Goal: Complete application form

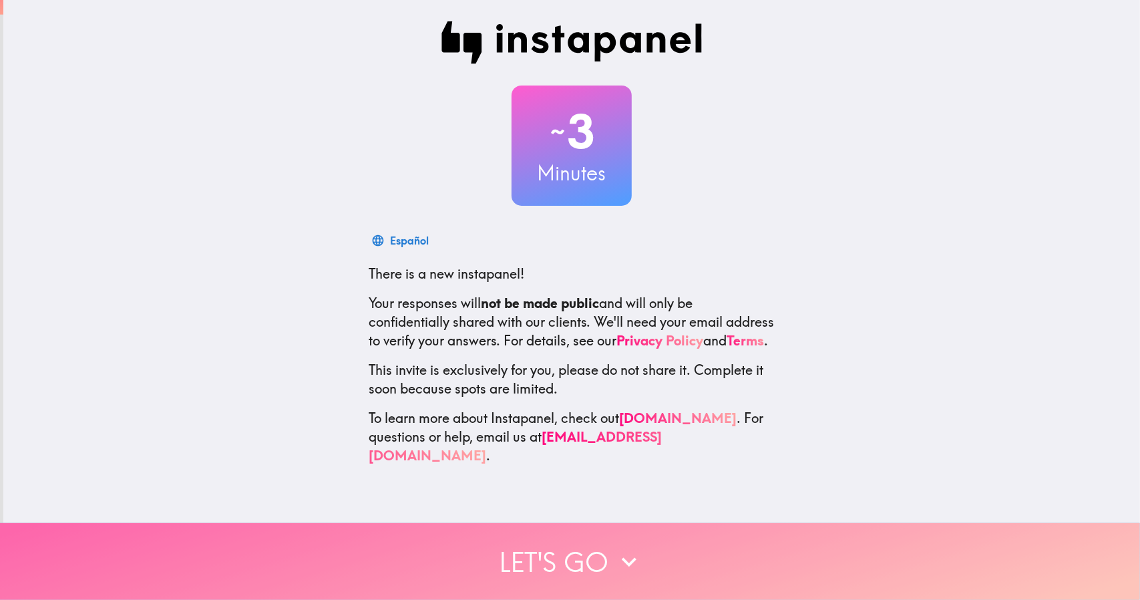
click at [532, 566] on button "Let's go" at bounding box center [570, 561] width 1140 height 77
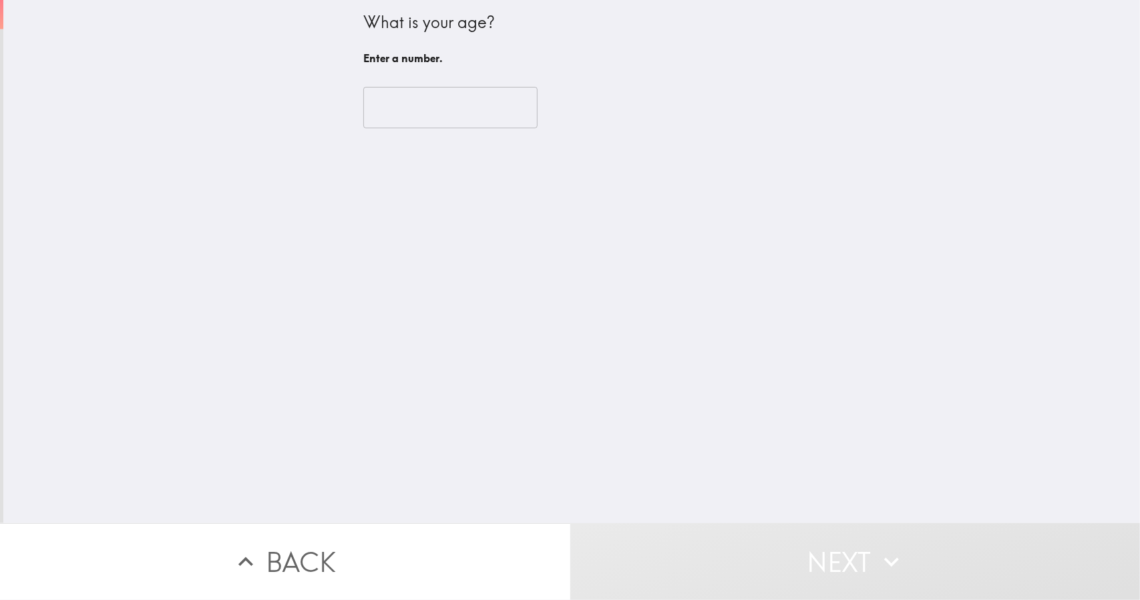
click at [399, 100] on input "number" at bounding box center [450, 107] width 174 height 41
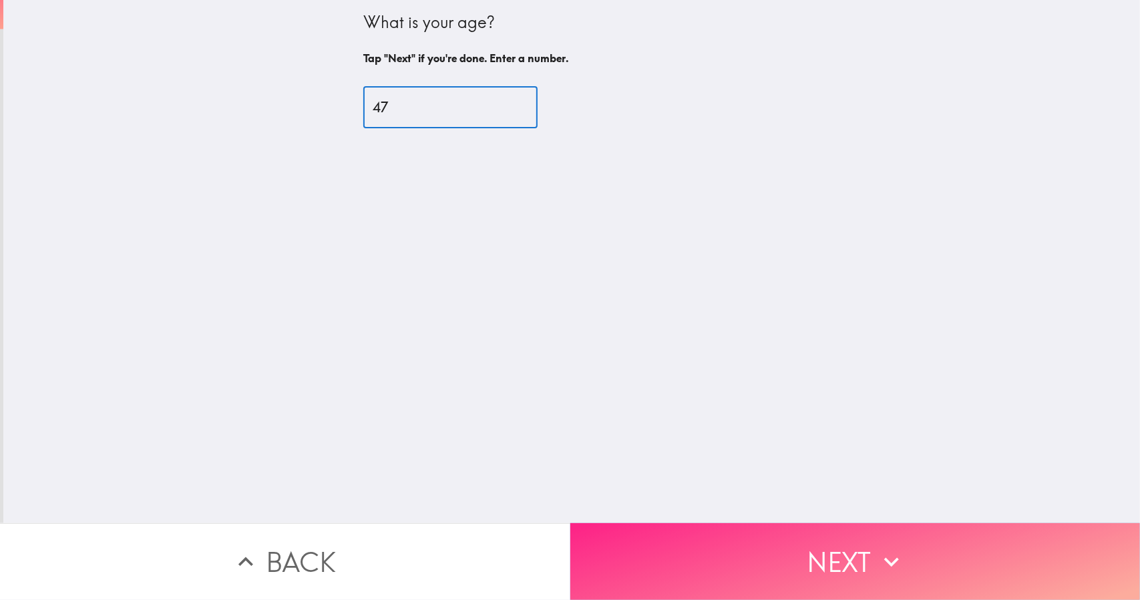
type input "47"
click at [631, 564] on button "Next" at bounding box center [855, 561] width 570 height 77
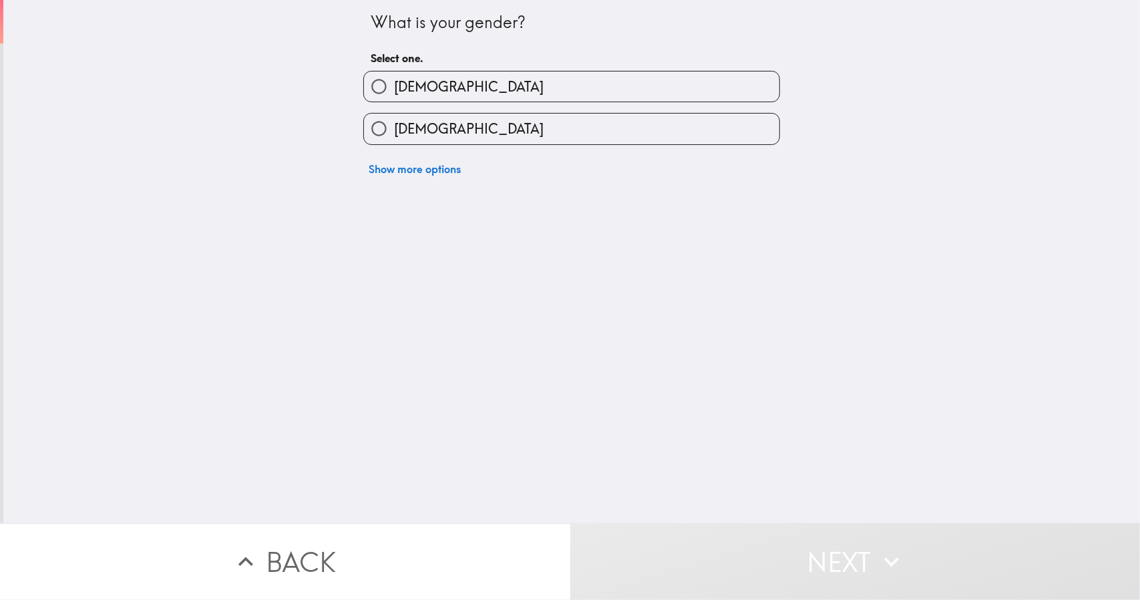
click at [409, 83] on span "[DEMOGRAPHIC_DATA]" at bounding box center [469, 86] width 150 height 19
click at [394, 83] on input "[DEMOGRAPHIC_DATA]" at bounding box center [379, 86] width 30 height 30
radio input "true"
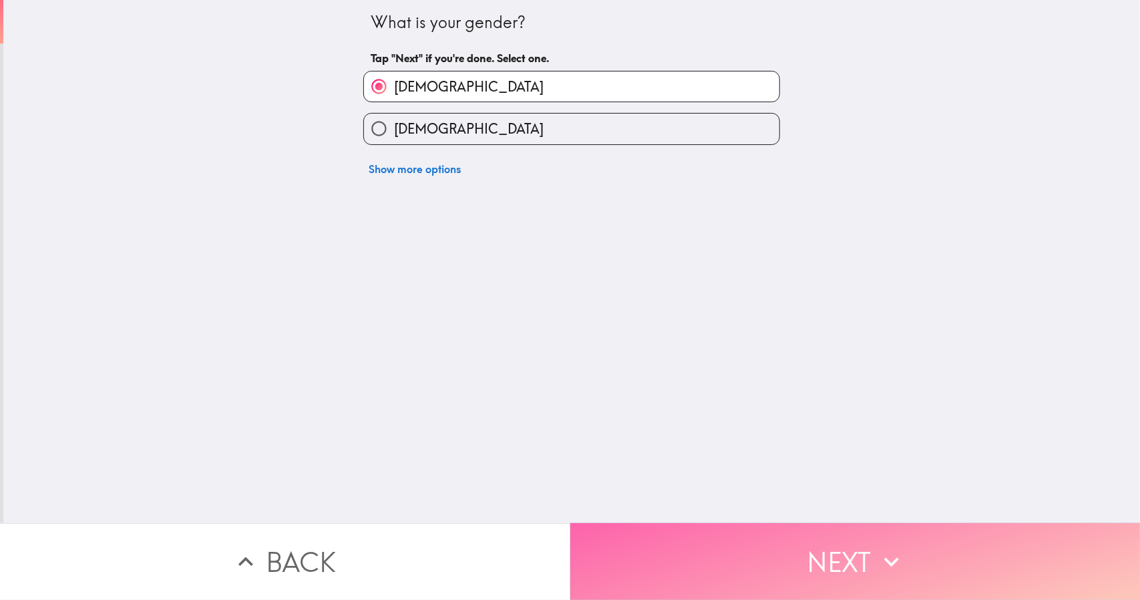
click at [637, 523] on button "Next" at bounding box center [855, 561] width 570 height 77
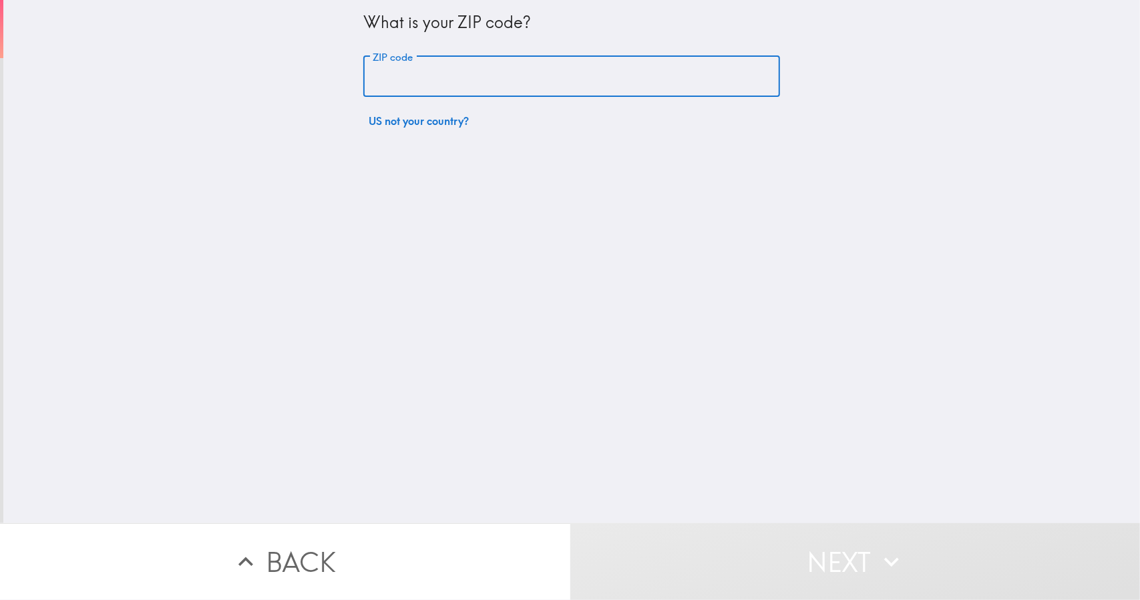
click at [418, 77] on input "ZIP code" at bounding box center [571, 76] width 417 height 41
click at [418, 77] on input "80" at bounding box center [571, 76] width 417 height 41
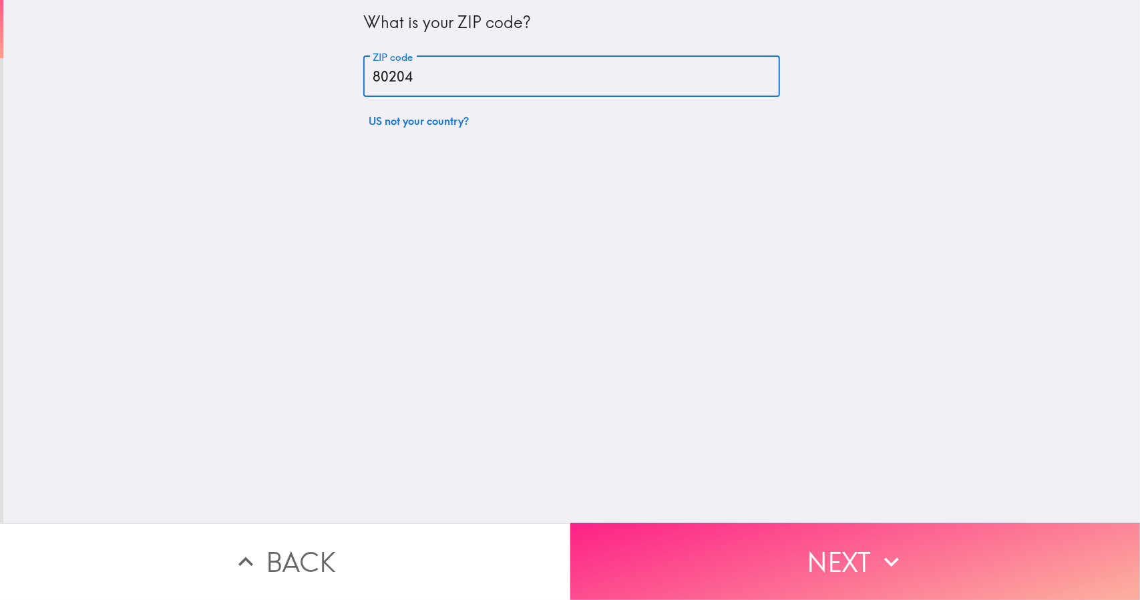
type input "80204"
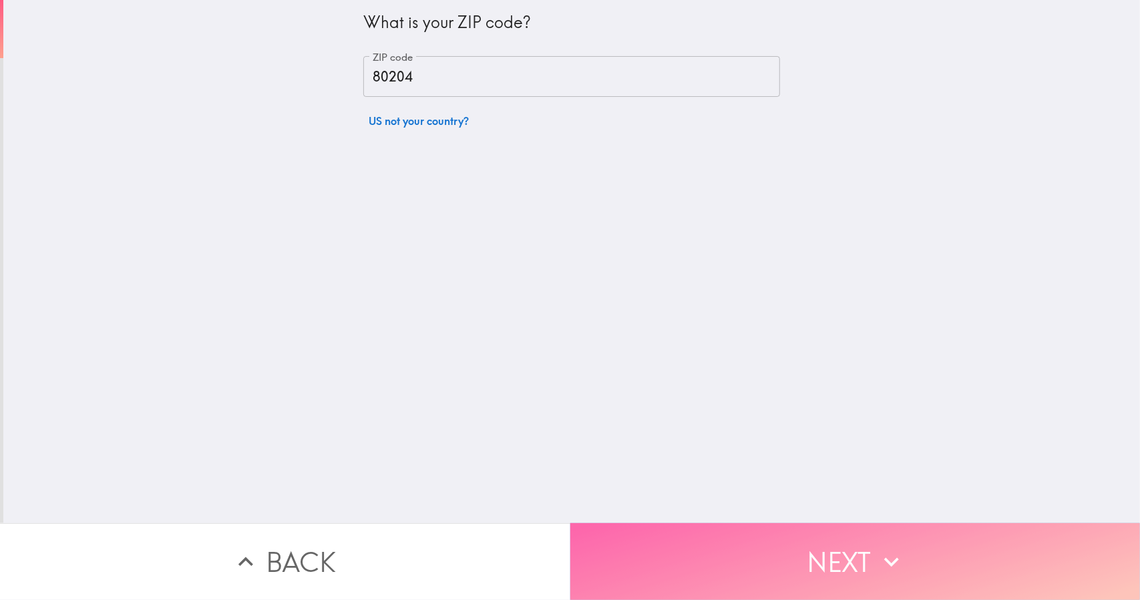
click at [607, 546] on button "Next" at bounding box center [855, 561] width 570 height 77
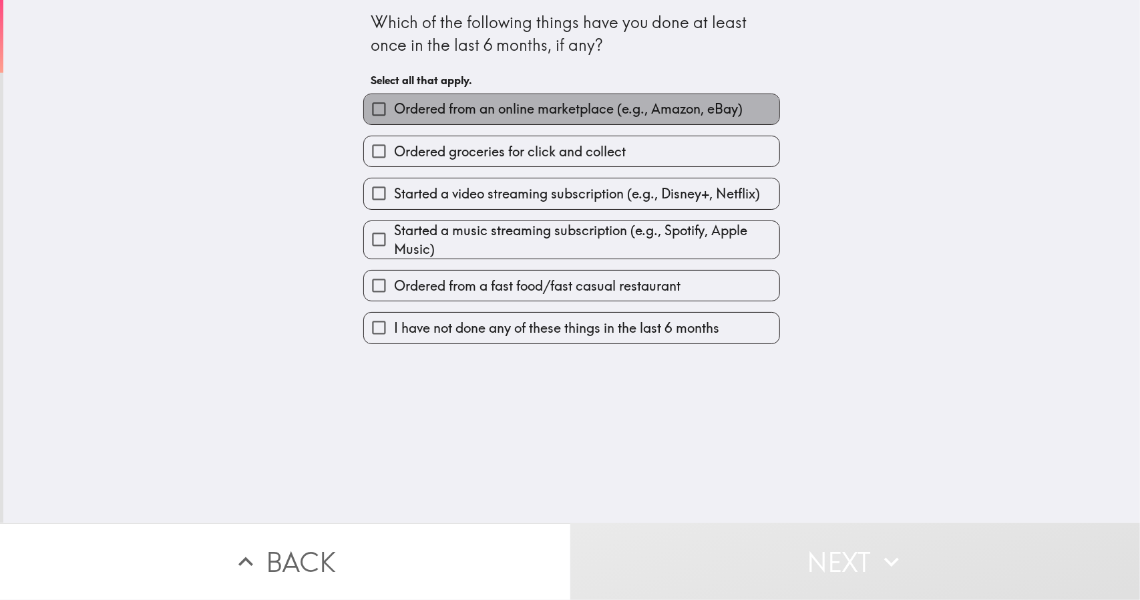
click at [394, 113] on span "Ordered from an online marketplace (e.g., Amazon, eBay)" at bounding box center [568, 109] width 349 height 19
click at [390, 113] on input "Ordered from an online marketplace (e.g., Amazon, eBay)" at bounding box center [379, 109] width 30 height 30
checkbox input "true"
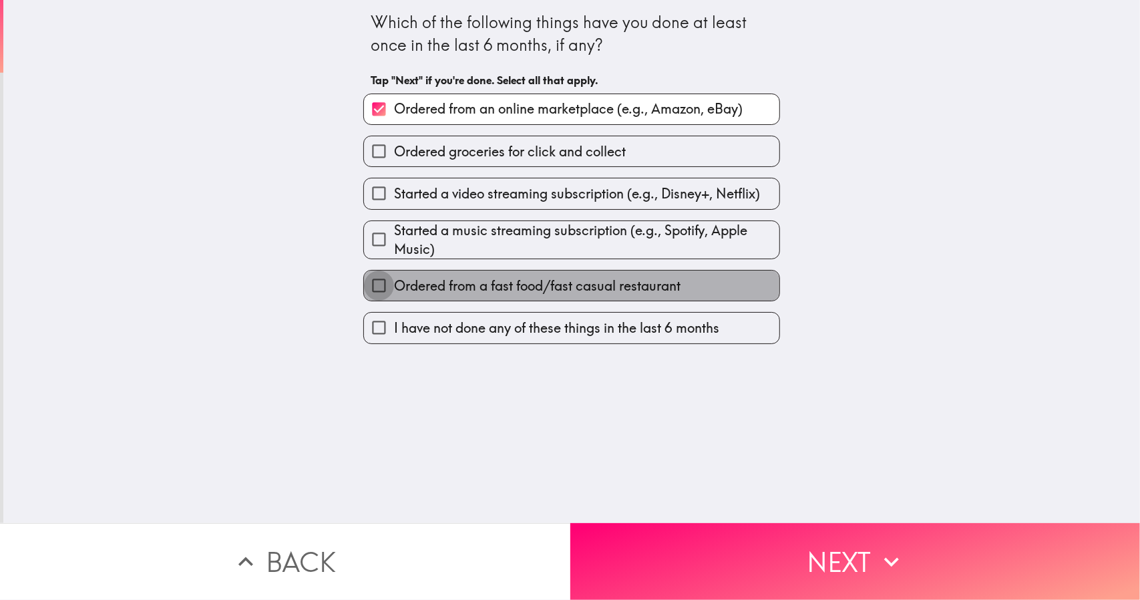
click at [364, 295] on input "Ordered from a fast food/fast casual restaurant" at bounding box center [379, 286] width 30 height 30
checkbox input "true"
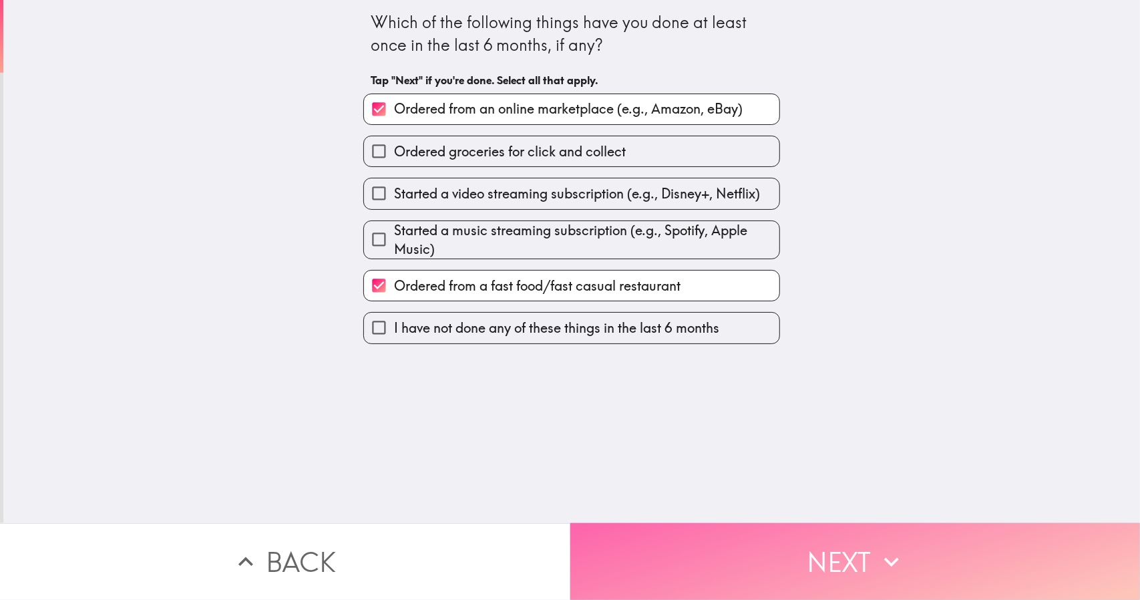
click at [600, 566] on button "Next" at bounding box center [855, 561] width 570 height 77
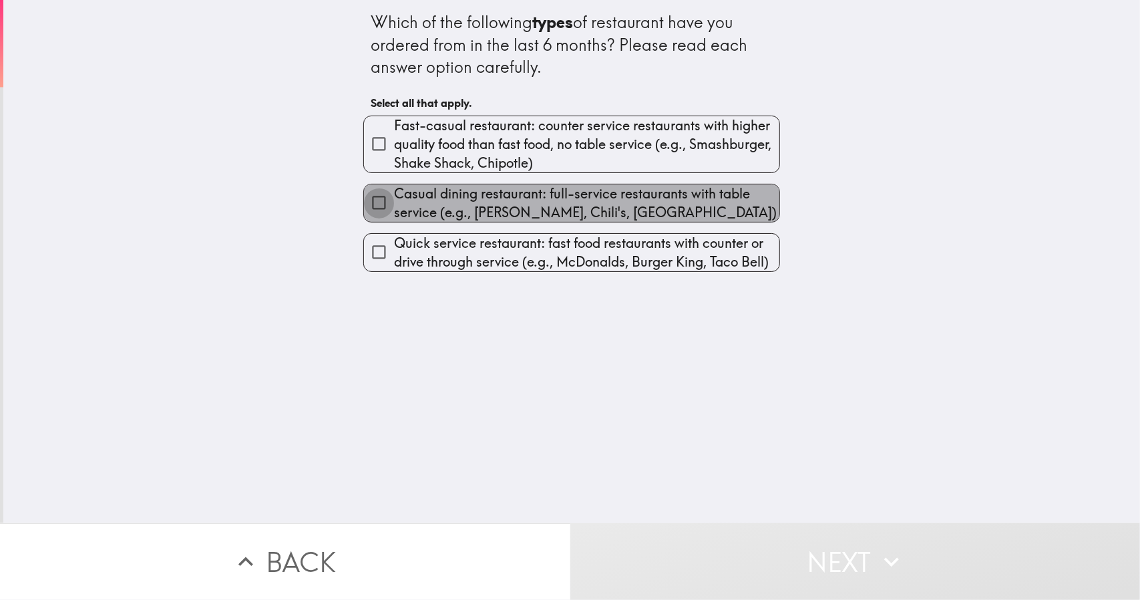
click at [383, 209] on input "Casual dining restaurant: full-service restaurants with table service (e.g., [P…" at bounding box center [379, 203] width 30 height 30
checkbox input "true"
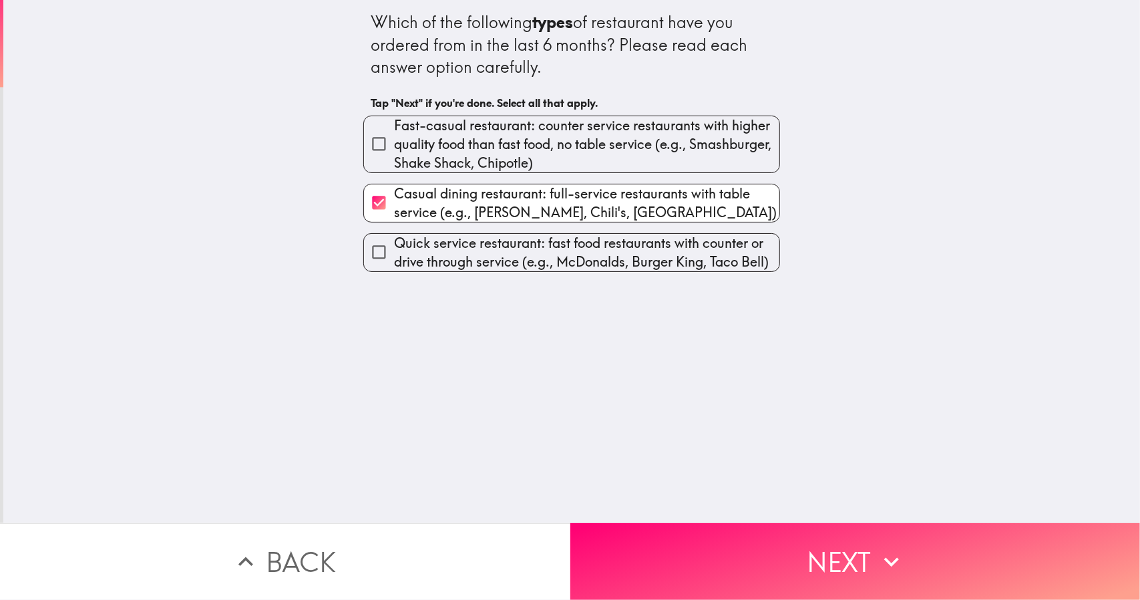
click at [460, 271] on span "Quick service restaurant: fast food restaurants with counter or drive through s…" at bounding box center [586, 252] width 385 height 37
click at [394, 267] on input "Quick service restaurant: fast food restaurants with counter or drive through s…" at bounding box center [379, 252] width 30 height 30
checkbox input "true"
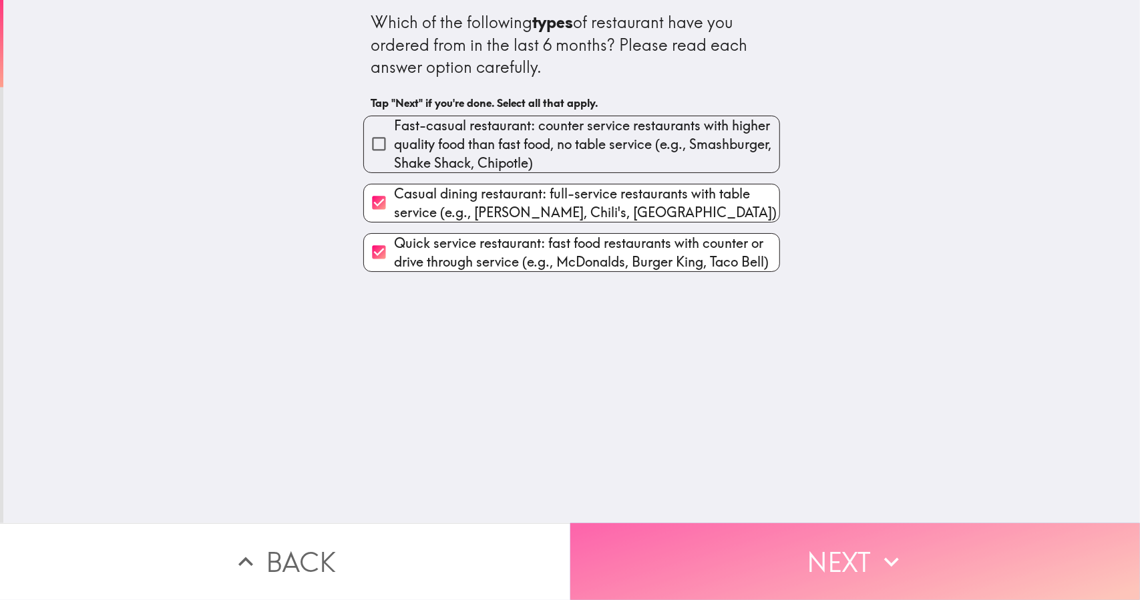
click at [661, 572] on button "Next" at bounding box center [855, 561] width 570 height 77
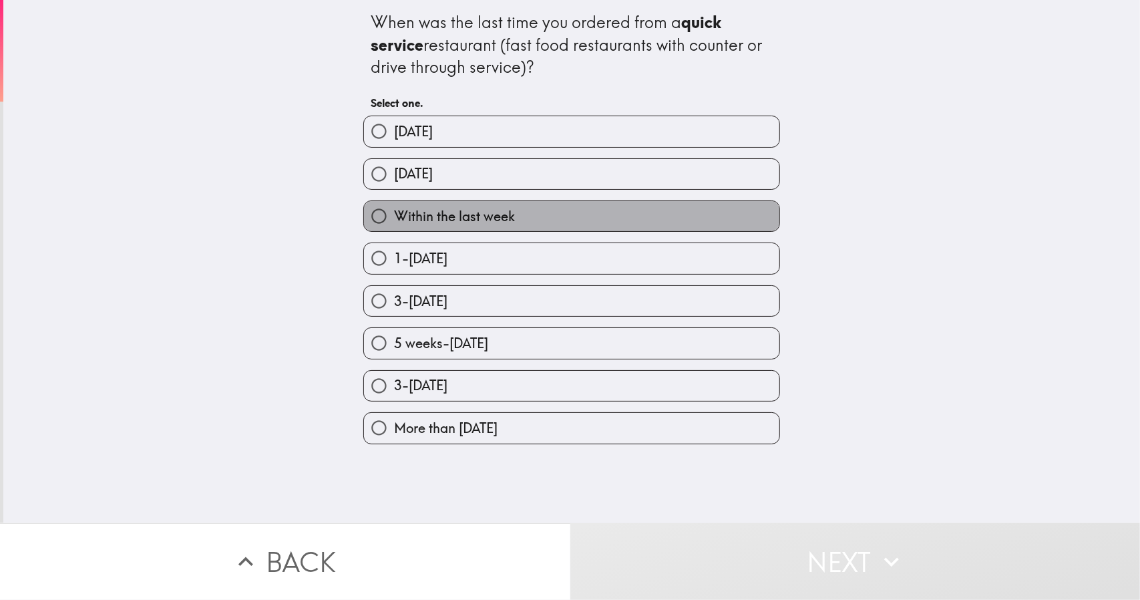
click at [460, 225] on span "Within the last week" at bounding box center [454, 216] width 121 height 19
click at [394, 225] on input "Within the last week" at bounding box center [379, 216] width 30 height 30
radio input "true"
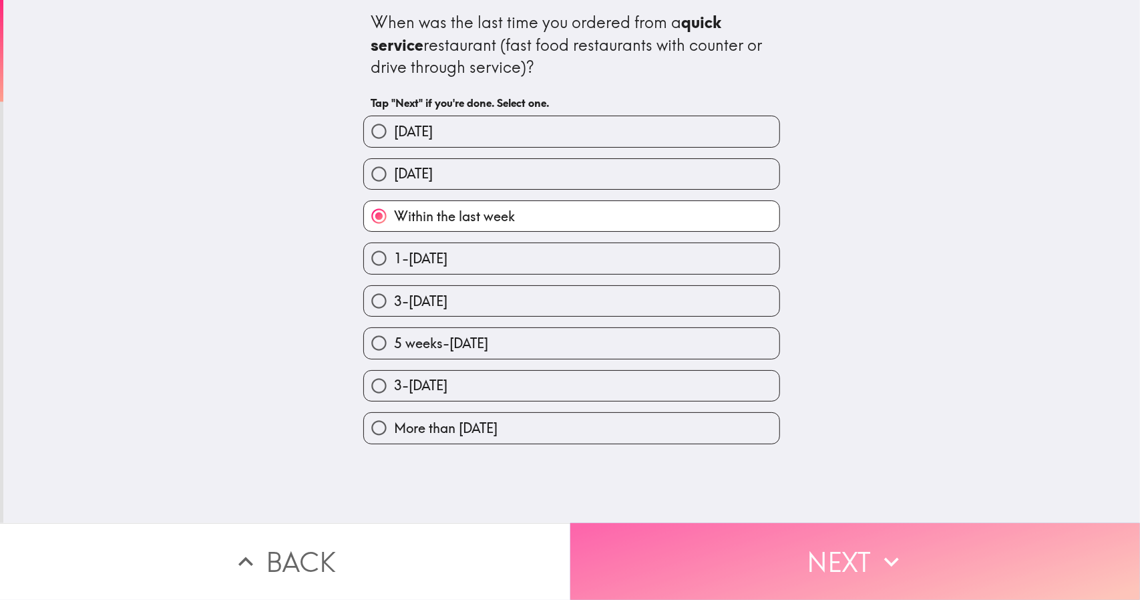
click at [616, 542] on button "Next" at bounding box center [855, 561] width 570 height 77
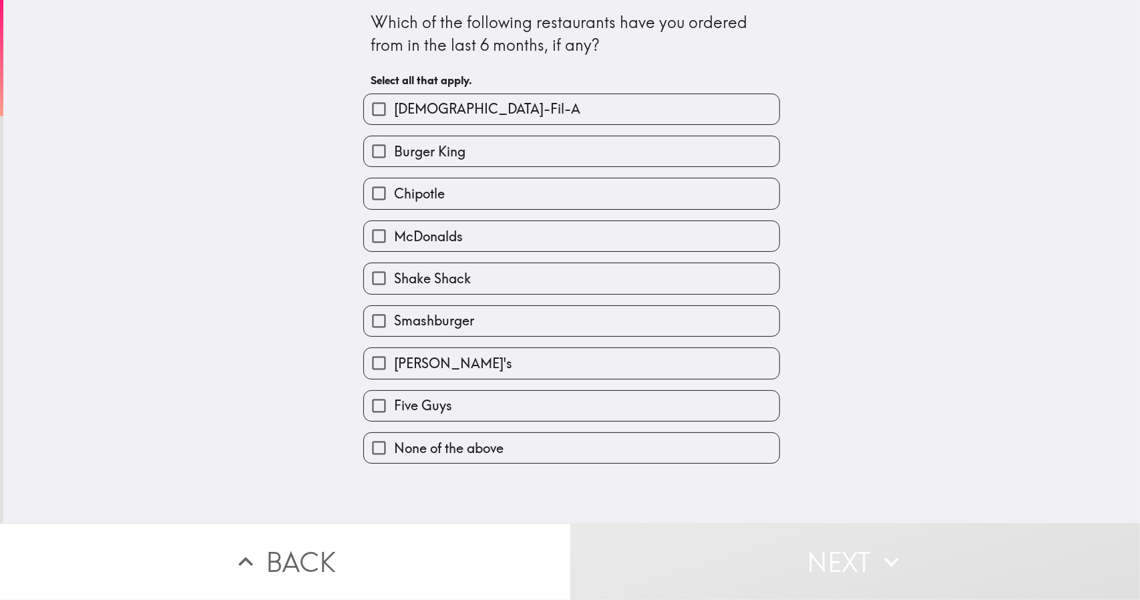
click at [415, 109] on span "[DEMOGRAPHIC_DATA]-Fil-A" at bounding box center [487, 109] width 186 height 19
click at [394, 109] on input "[DEMOGRAPHIC_DATA]-Fil-A" at bounding box center [379, 109] width 30 height 30
checkbox input "true"
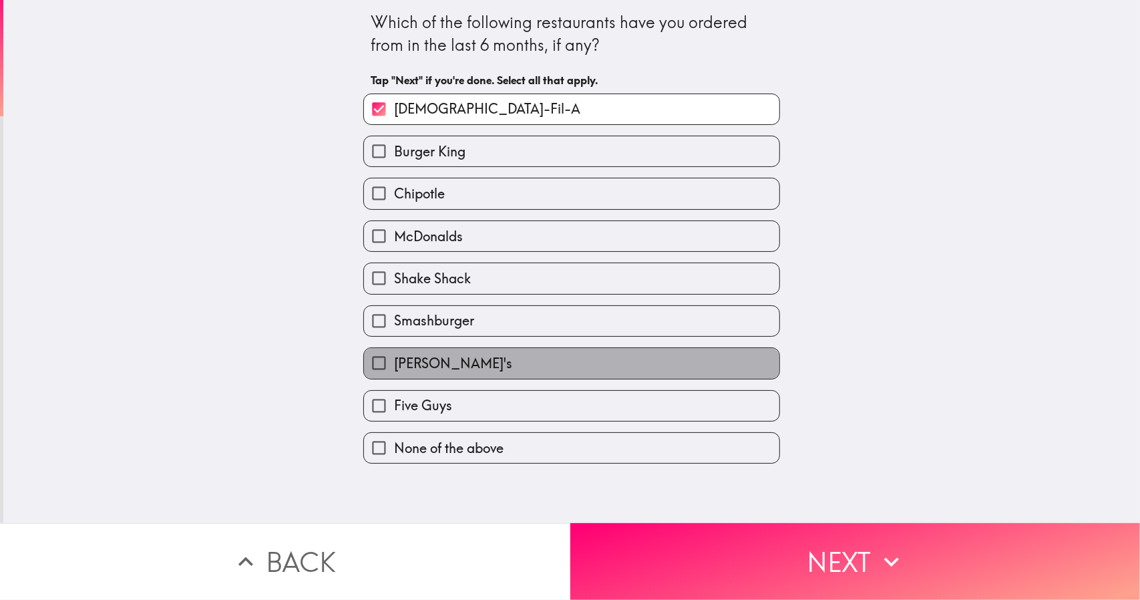
click at [409, 364] on span "[PERSON_NAME]'s" at bounding box center [453, 363] width 118 height 19
click at [394, 364] on input "[PERSON_NAME]'s" at bounding box center [379, 363] width 30 height 30
checkbox input "true"
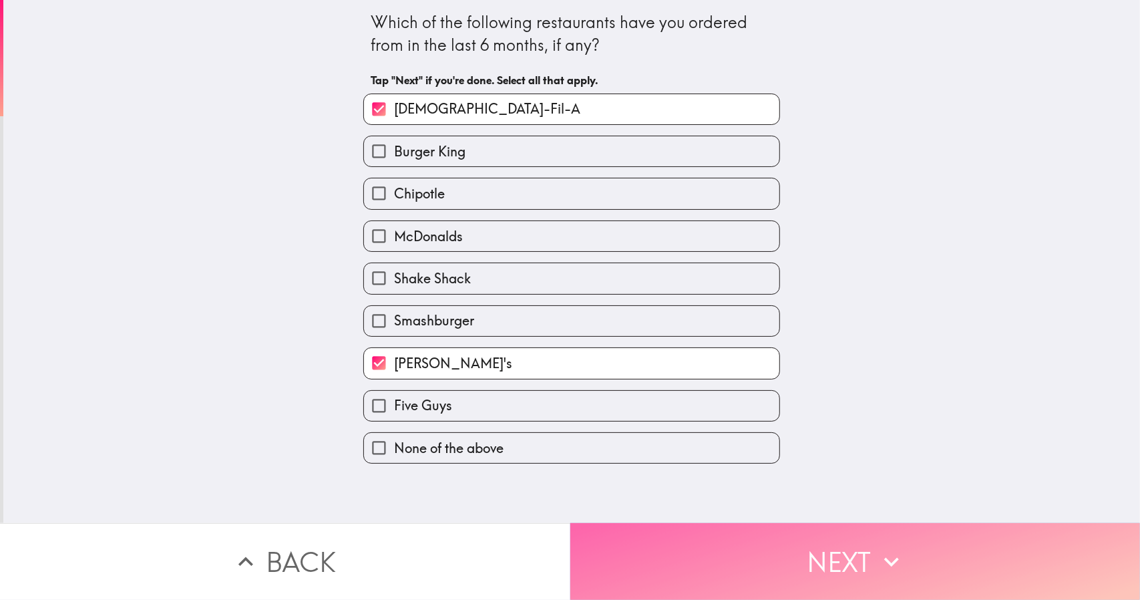
click at [636, 570] on button "Next" at bounding box center [855, 561] width 570 height 77
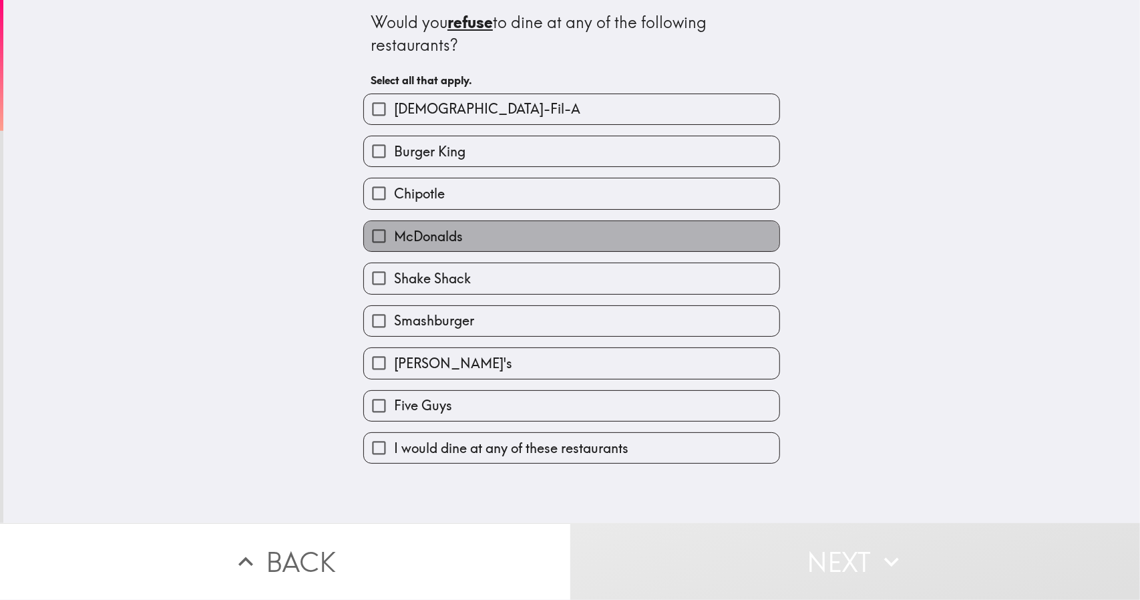
click at [415, 250] on label "McDonalds" at bounding box center [571, 236] width 415 height 30
click at [394, 250] on input "McDonalds" at bounding box center [379, 236] width 30 height 30
checkbox input "true"
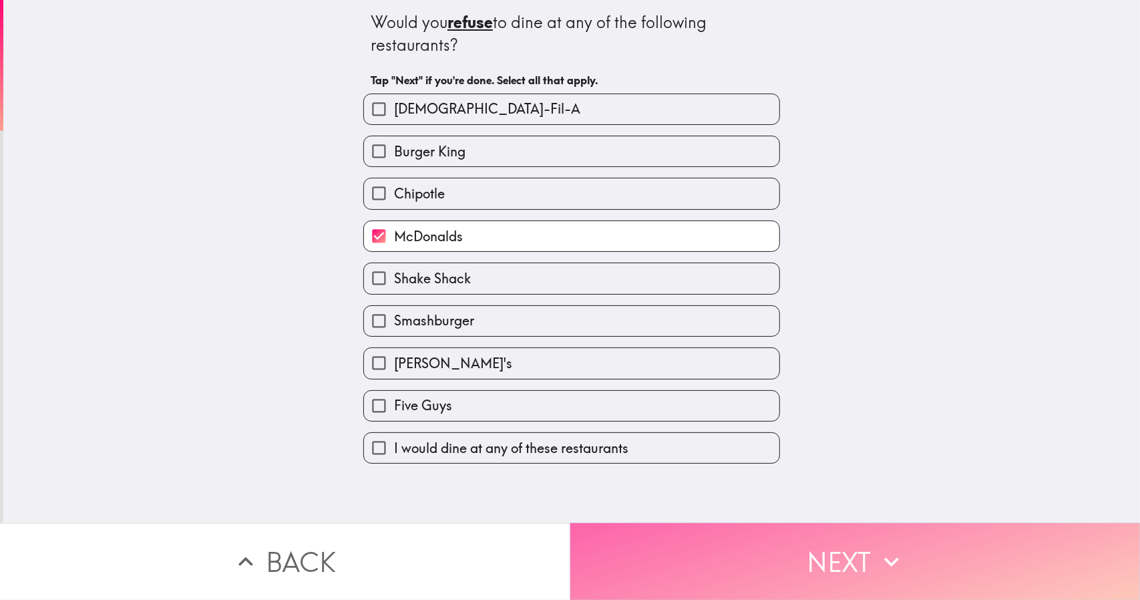
drag, startPoint x: 395, startPoint y: 411, endPoint x: 677, endPoint y: 586, distance: 332.1
click at [677, 586] on button "Next" at bounding box center [855, 561] width 570 height 77
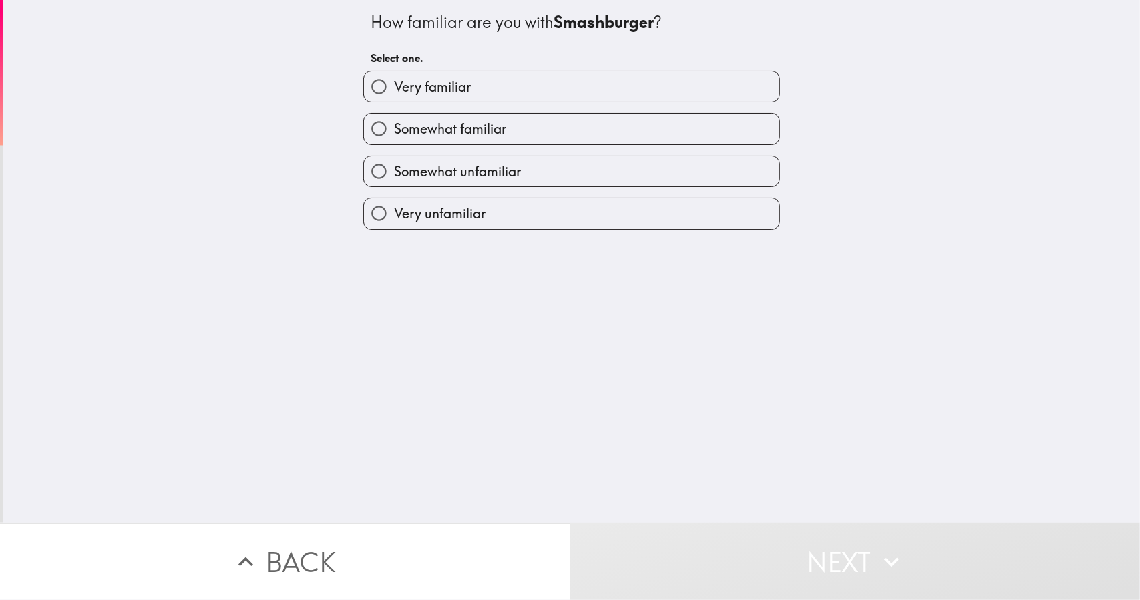
click at [394, 166] on span "Somewhat unfamiliar" at bounding box center [457, 171] width 127 height 19
click at [390, 166] on input "Somewhat unfamiliar" at bounding box center [379, 171] width 30 height 30
radio input "true"
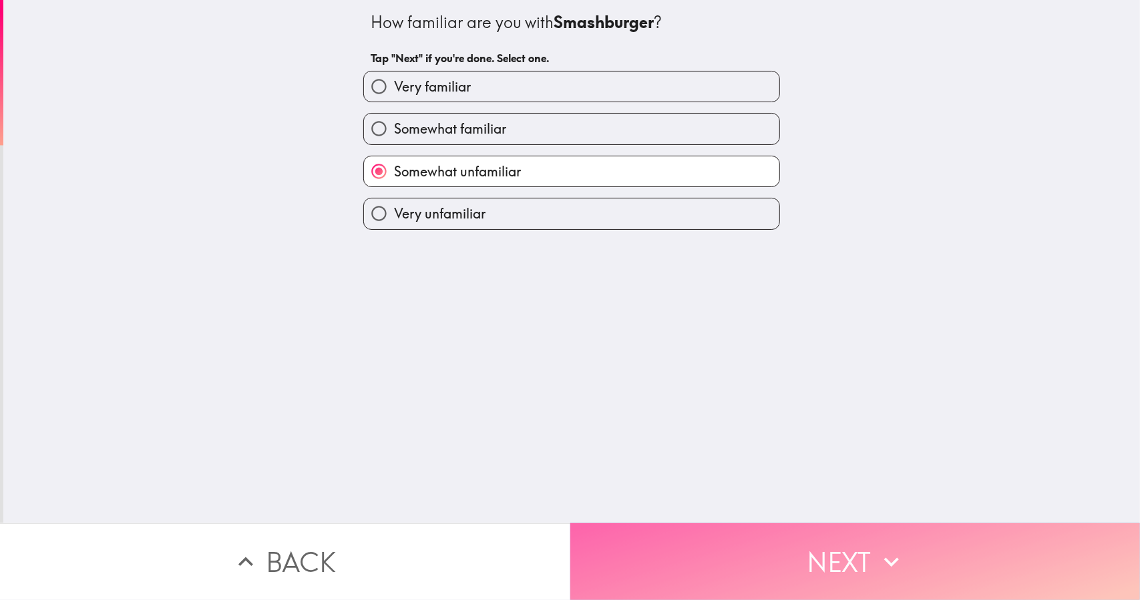
click at [602, 544] on button "Next" at bounding box center [855, 561] width 570 height 77
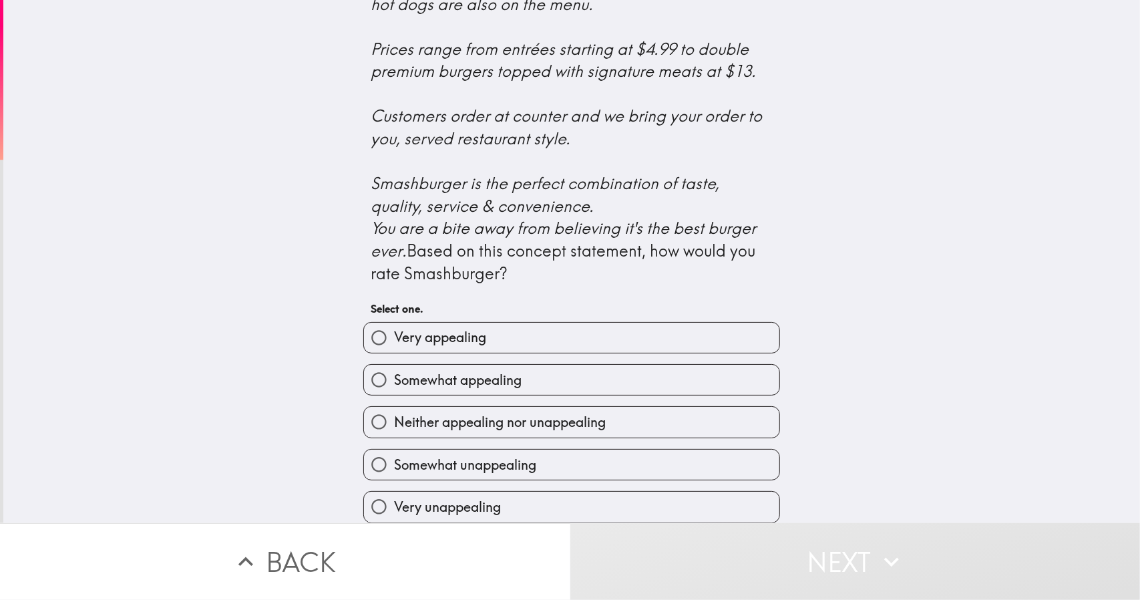
scroll to position [479, 0]
click at [502, 353] on div "Somewhat appealing" at bounding box center [566, 374] width 427 height 42
click at [496, 371] on span "Somewhat appealing" at bounding box center [458, 380] width 128 height 19
click at [394, 371] on input "Somewhat appealing" at bounding box center [379, 380] width 30 height 30
radio input "true"
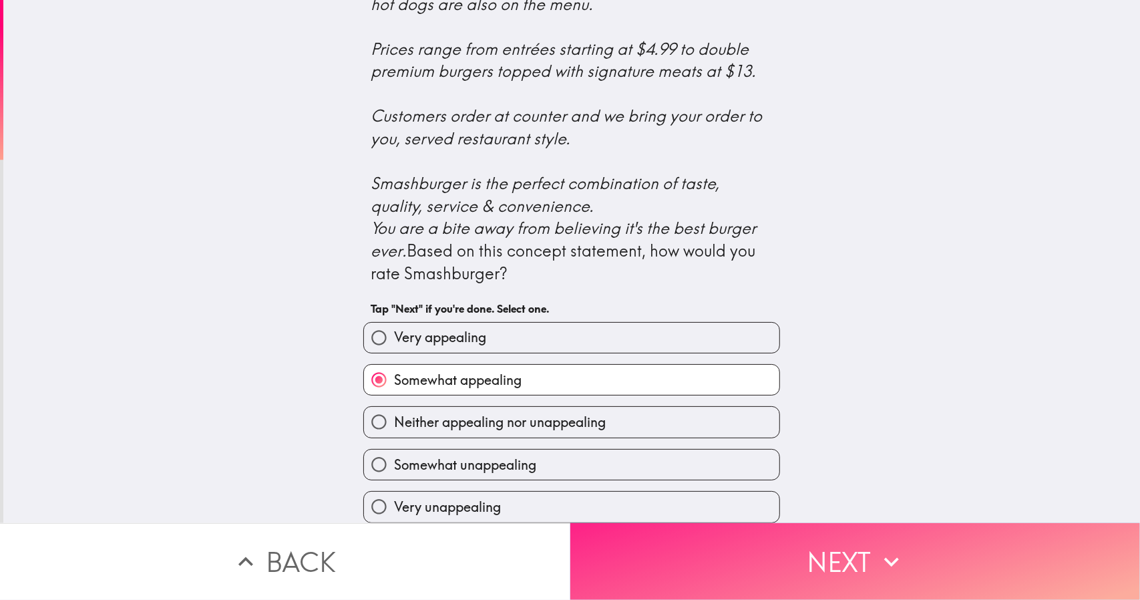
click at [604, 542] on button "Next" at bounding box center [855, 561] width 570 height 77
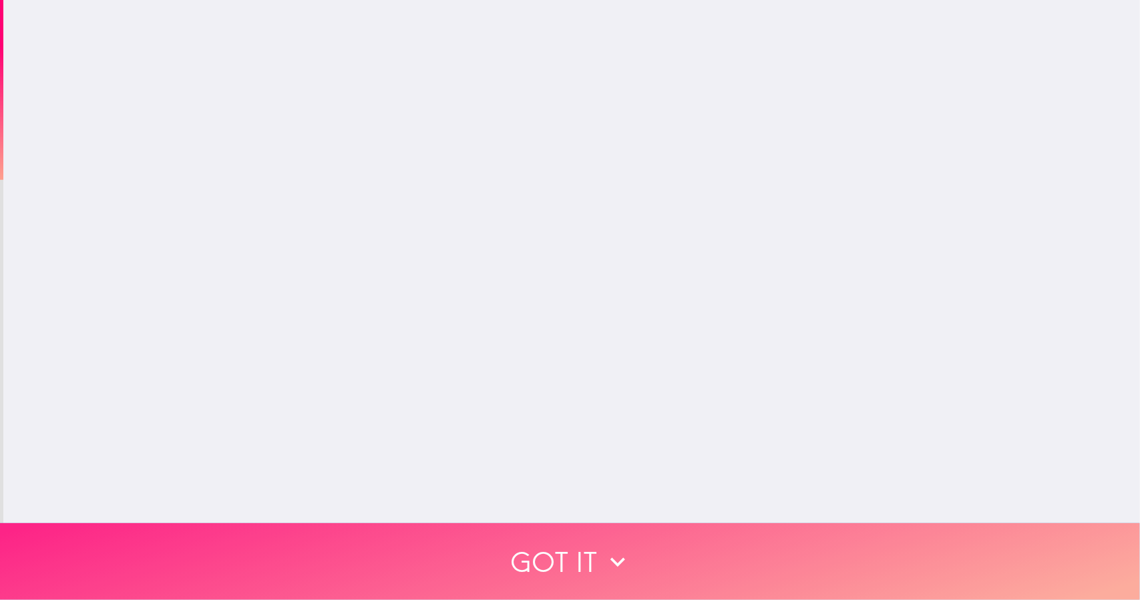
scroll to position [0, 0]
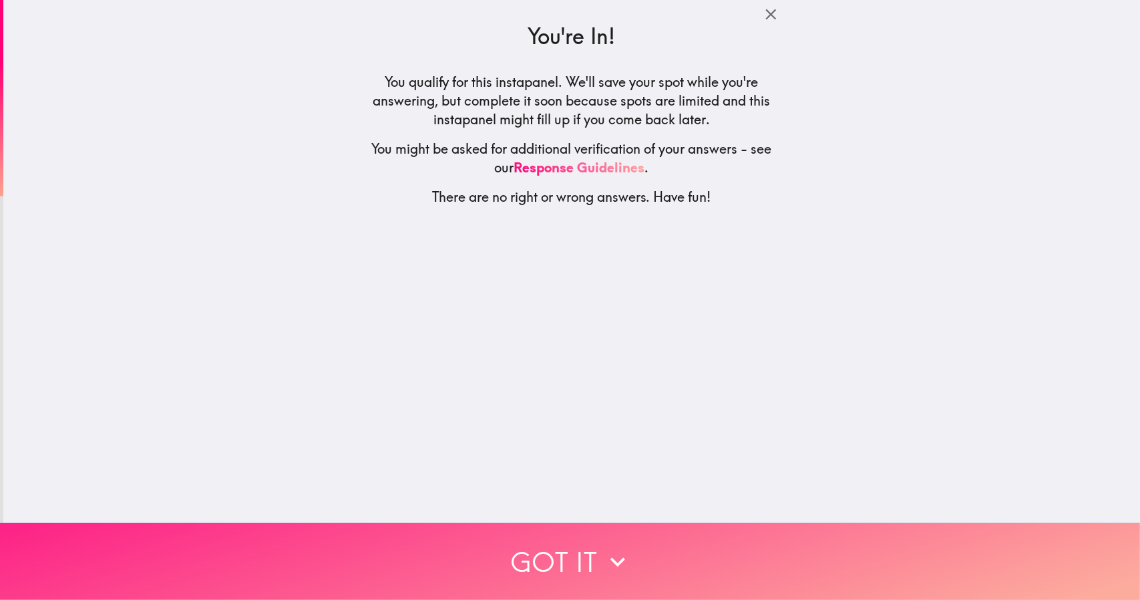
click at [577, 539] on button "Got it" at bounding box center [570, 561] width 1140 height 77
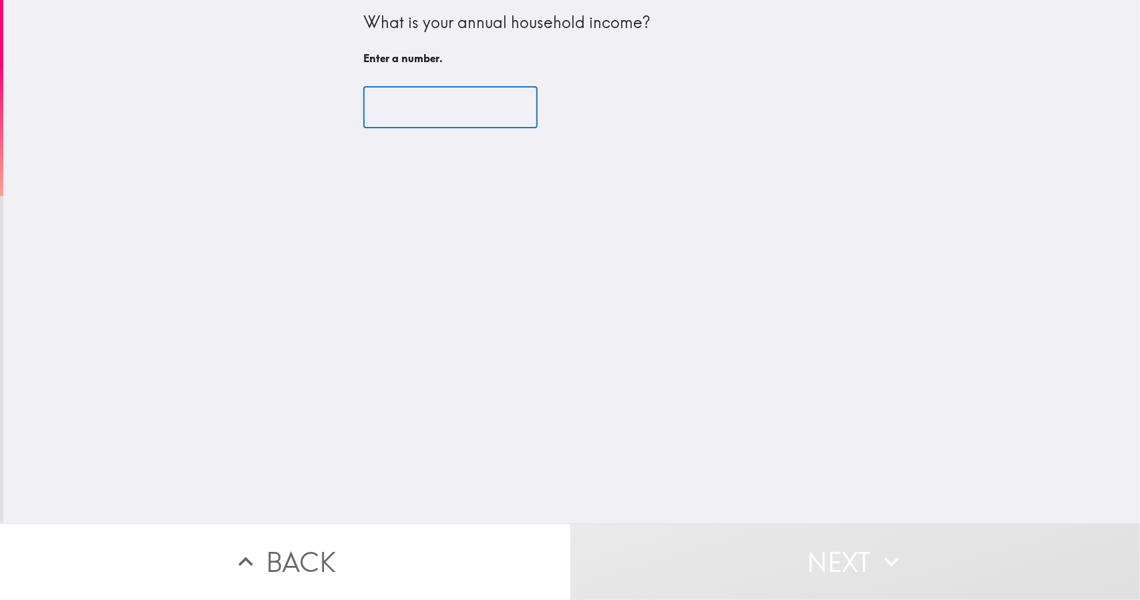
click at [434, 105] on input "number" at bounding box center [450, 107] width 174 height 41
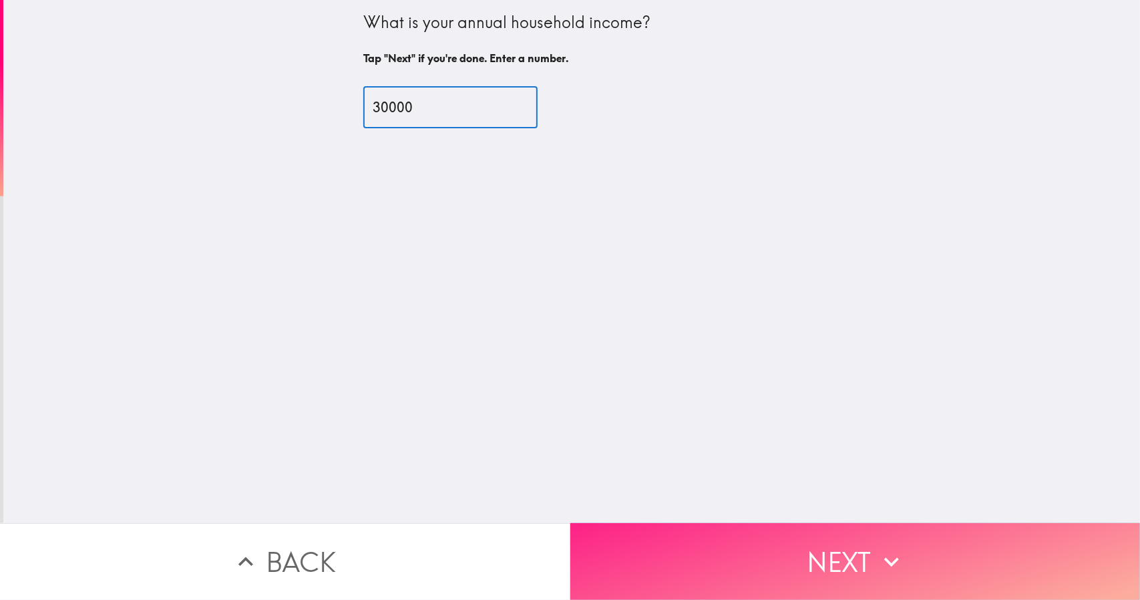
type input "30000"
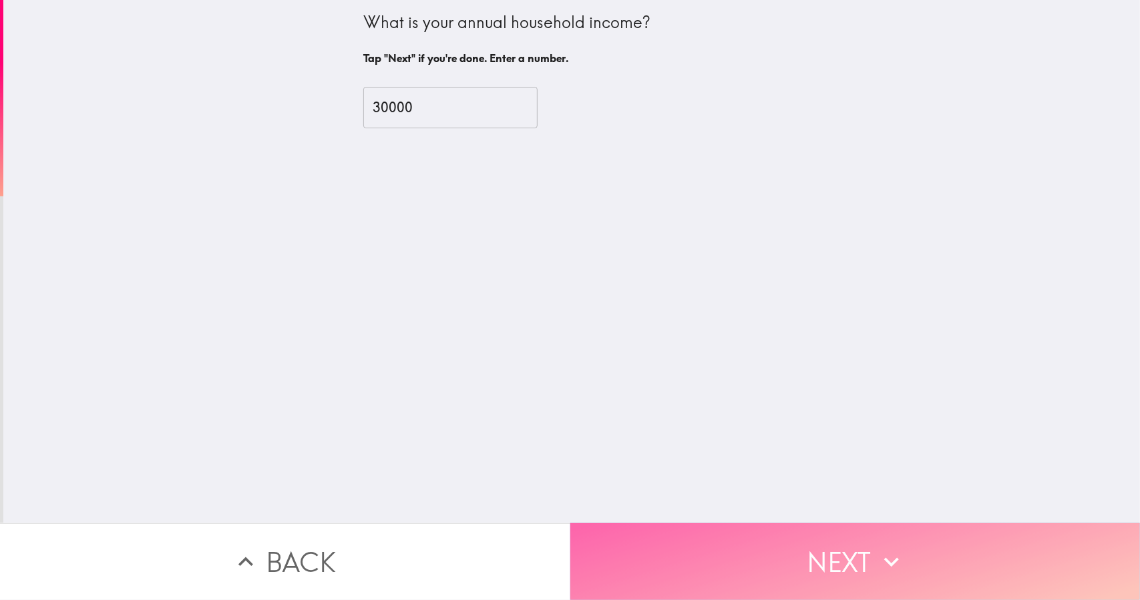
click at [623, 543] on button "Next" at bounding box center [855, 561] width 570 height 77
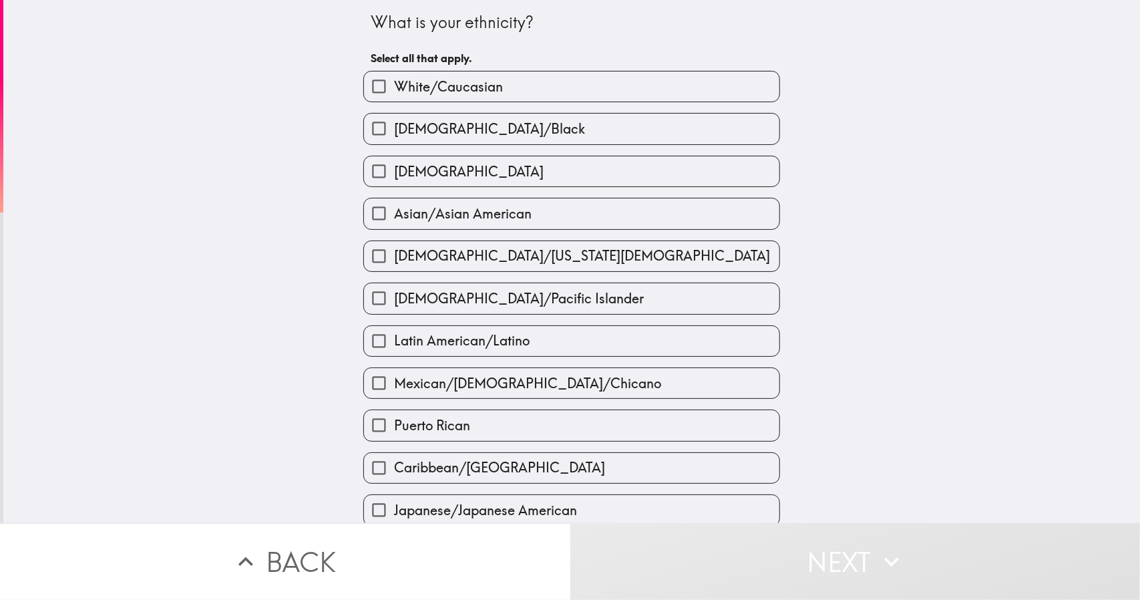
click at [372, 102] on div "White/Caucasian" at bounding box center [571, 86] width 417 height 31
click at [372, 83] on input "White/Caucasian" at bounding box center [379, 86] width 30 height 30
checkbox input "true"
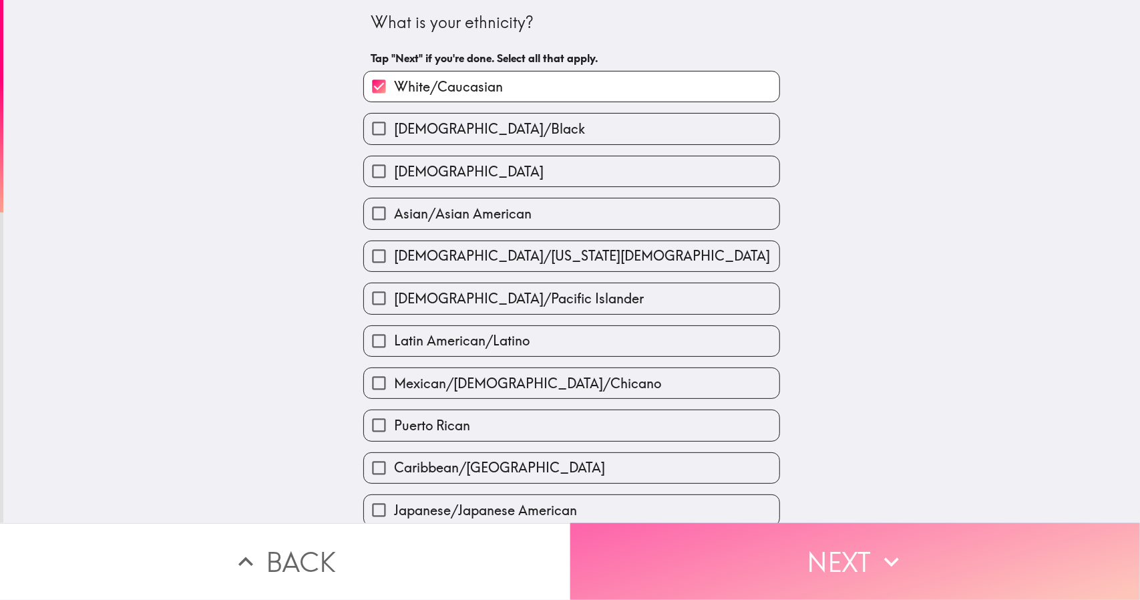
click at [651, 564] on button "Next" at bounding box center [855, 561] width 570 height 77
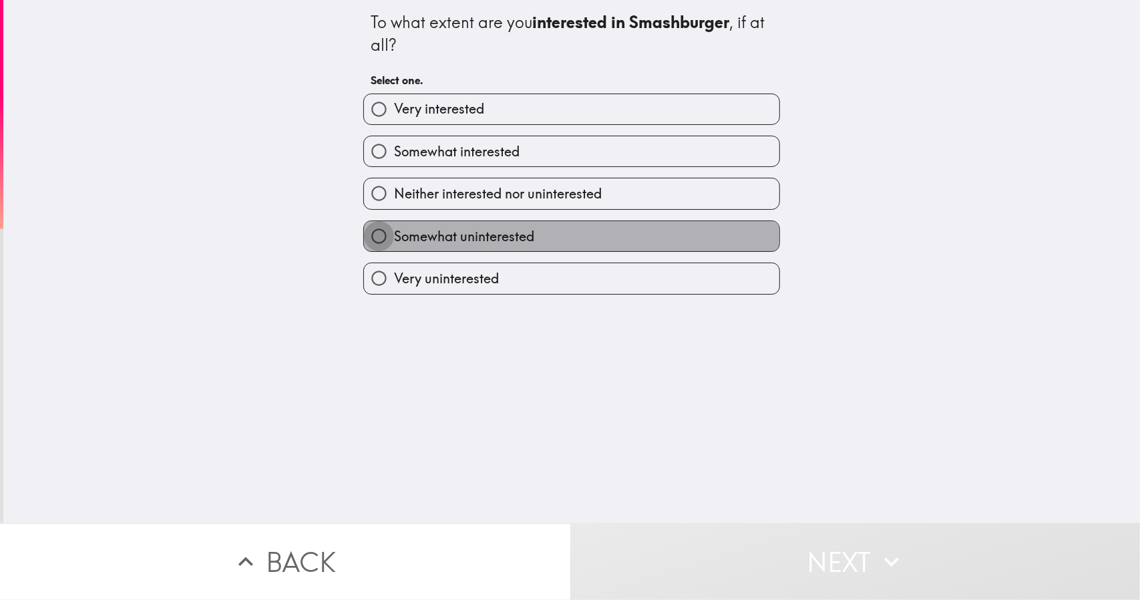
click at [379, 238] on input "Somewhat uninterested" at bounding box center [379, 236] width 30 height 30
radio input "true"
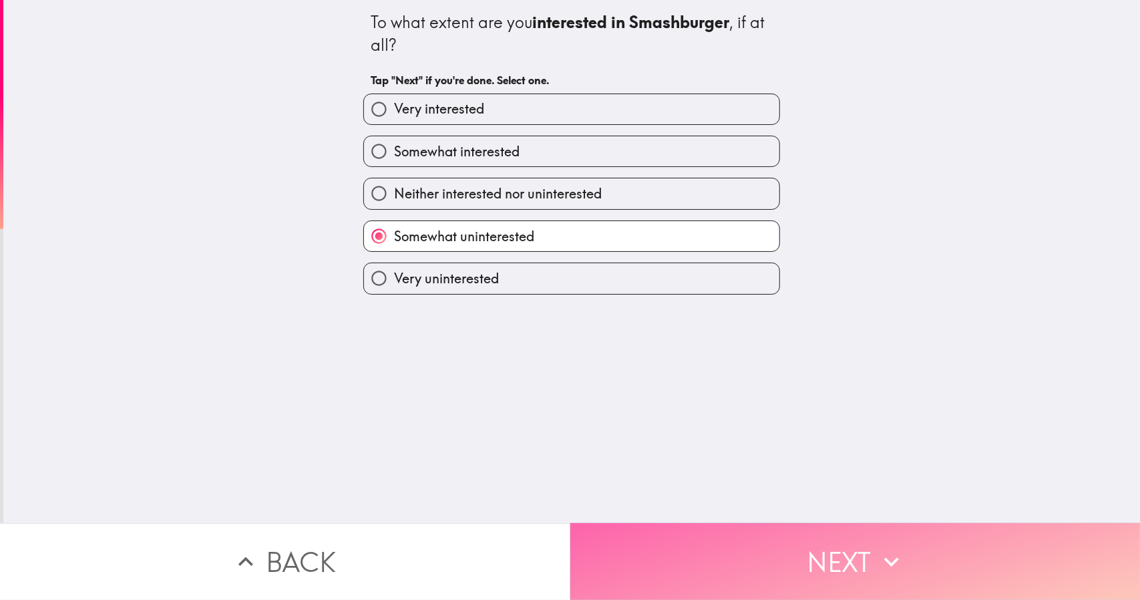
click at [664, 559] on button "Next" at bounding box center [855, 561] width 570 height 77
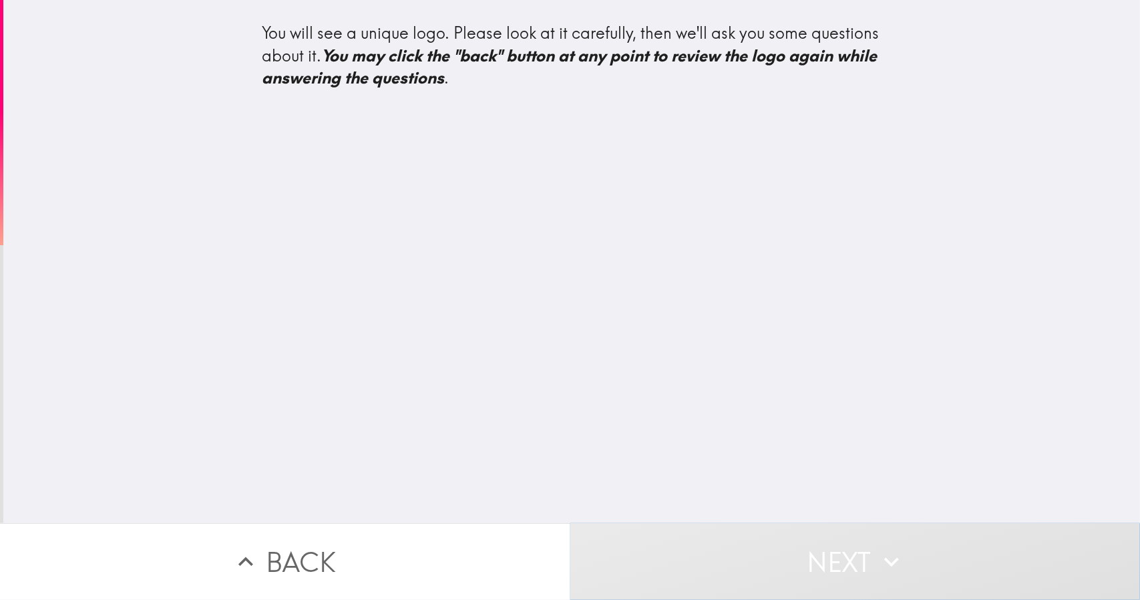
click at [698, 562] on button "Next" at bounding box center [855, 561] width 570 height 77
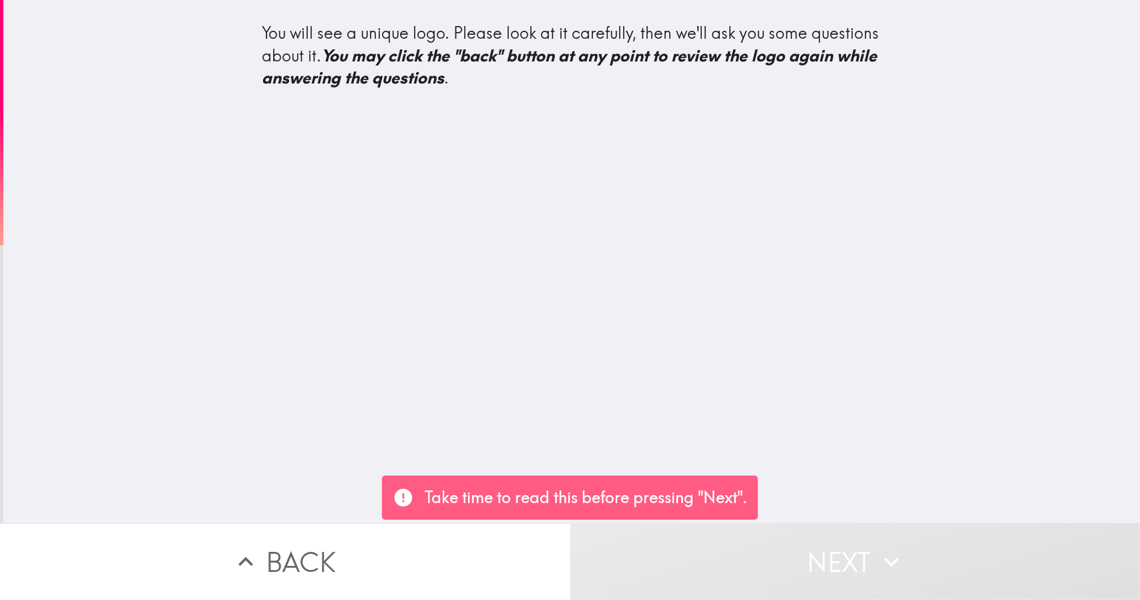
click at [650, 405] on div "You will see a unique logo. Please look at it carefully, then we'll ask you som…" at bounding box center [571, 261] width 1137 height 523
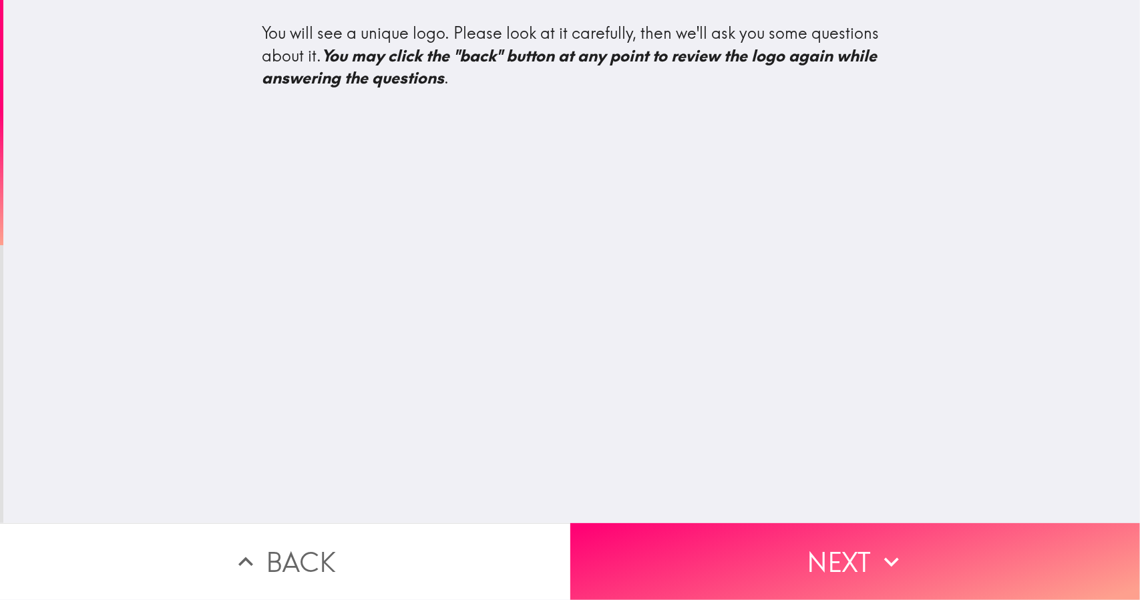
click at [667, 329] on div "You will see a unique logo. Please look at it carefully, then we'll ask you som…" at bounding box center [571, 261] width 1137 height 523
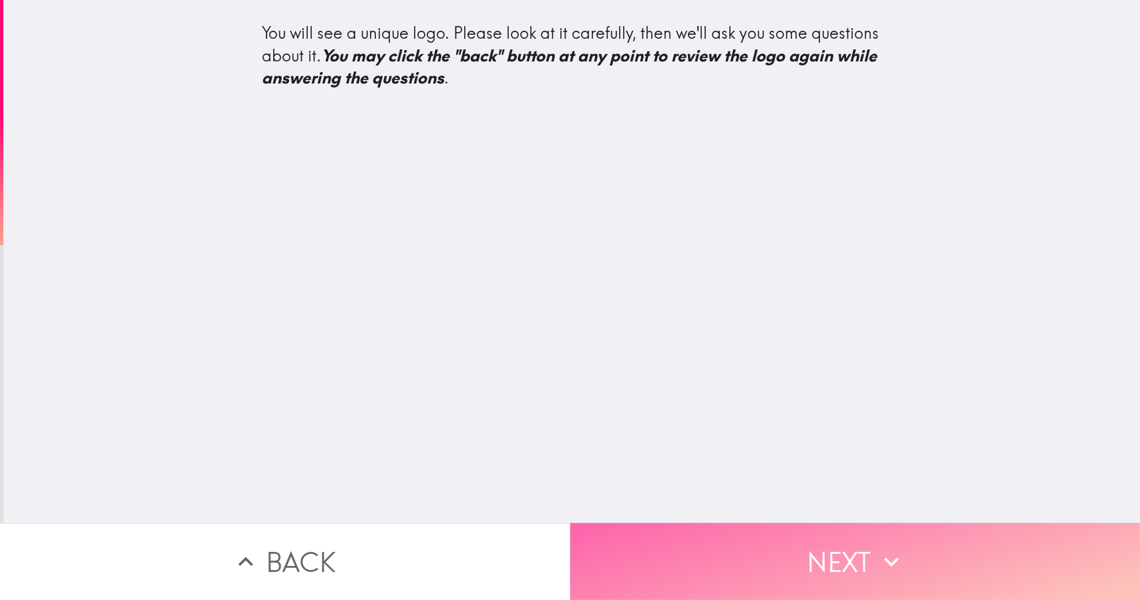
click at [681, 544] on button "Next" at bounding box center [855, 561] width 570 height 77
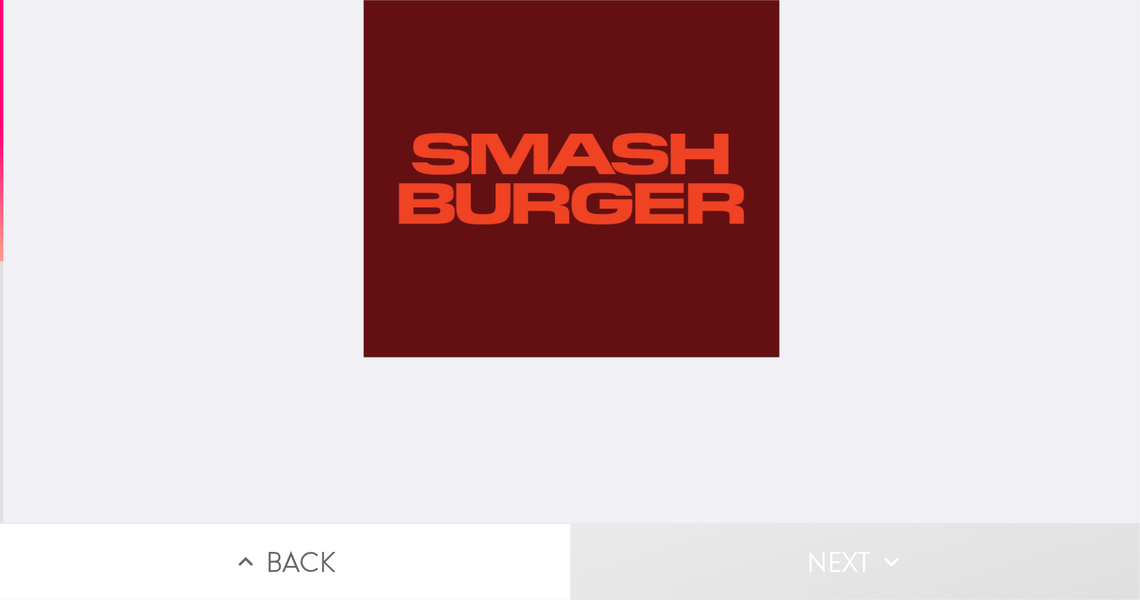
click at [512, 262] on div at bounding box center [571, 261] width 417 height 523
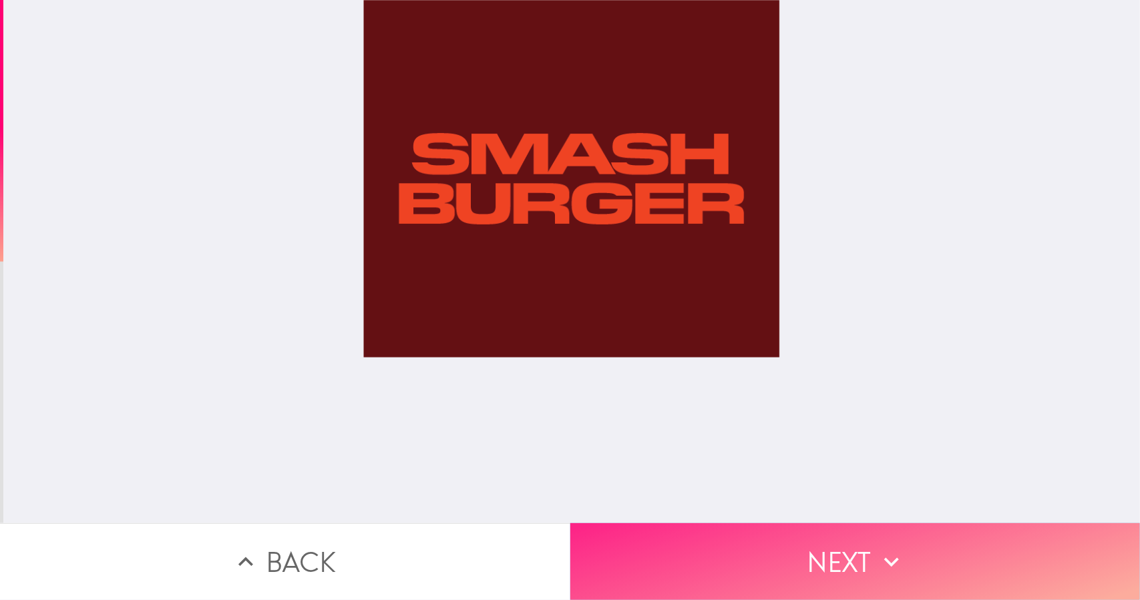
click at [643, 526] on button "Next" at bounding box center [855, 561] width 570 height 77
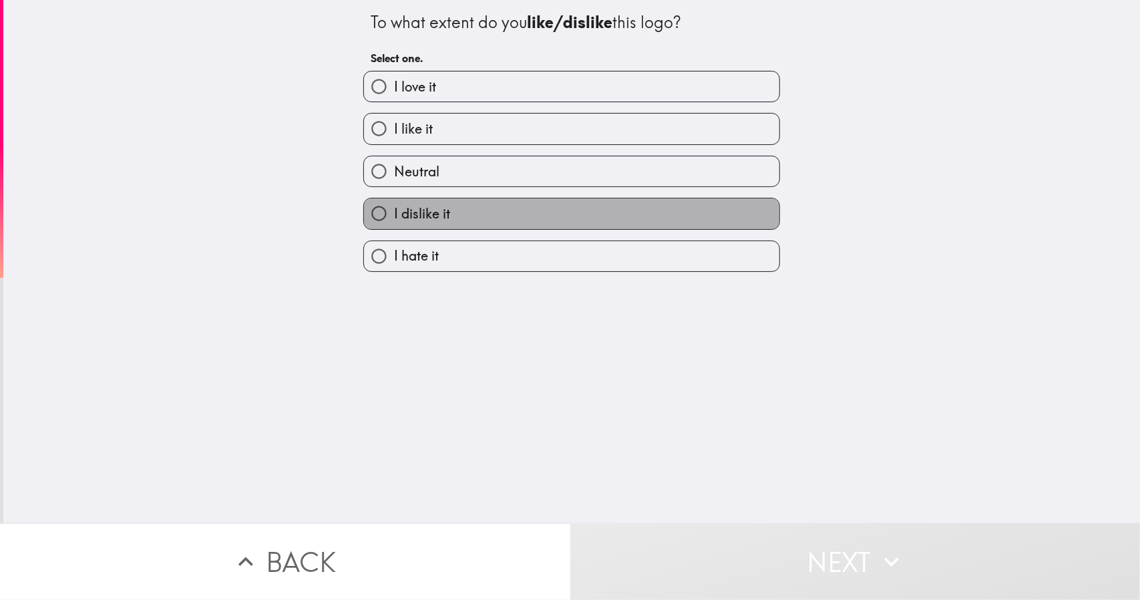
click at [496, 210] on label "I dislike it" at bounding box center [571, 213] width 415 height 30
click at [394, 210] on input "I dislike it" at bounding box center [379, 213] width 30 height 30
radio input "true"
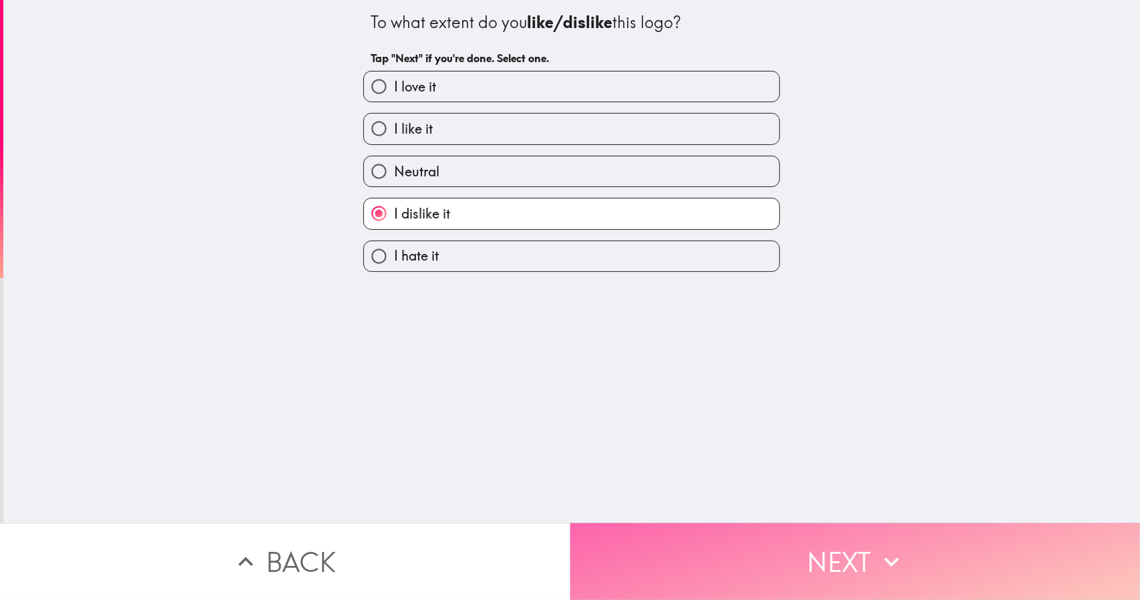
click at [665, 551] on button "Next" at bounding box center [855, 561] width 570 height 77
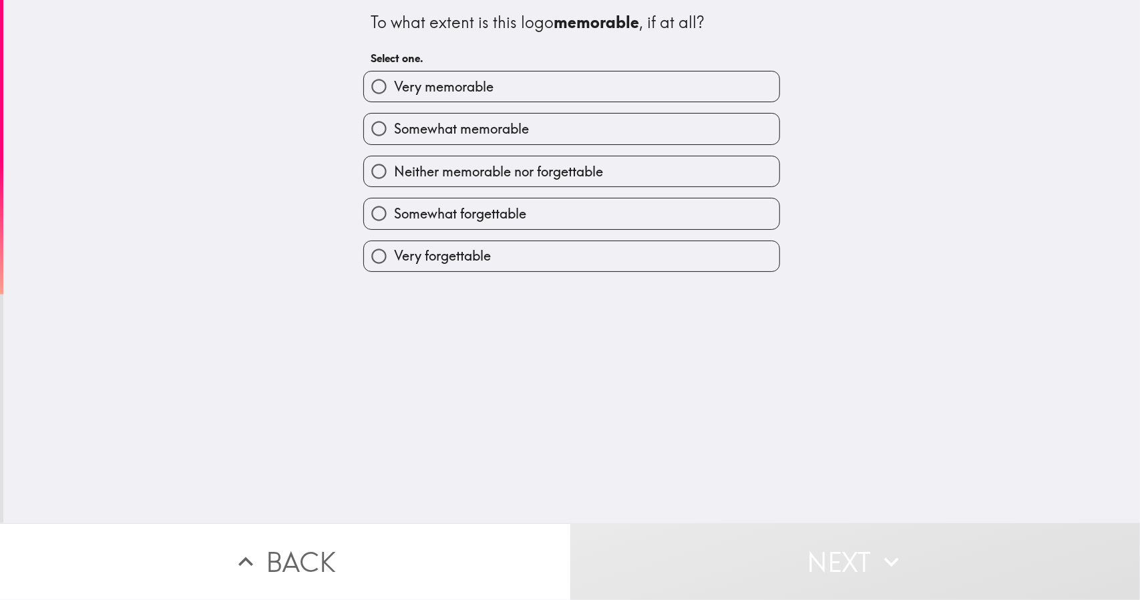
click at [433, 265] on span "Very forgettable" at bounding box center [442, 255] width 97 height 19
click at [394, 265] on input "Very forgettable" at bounding box center [379, 256] width 30 height 30
radio input "true"
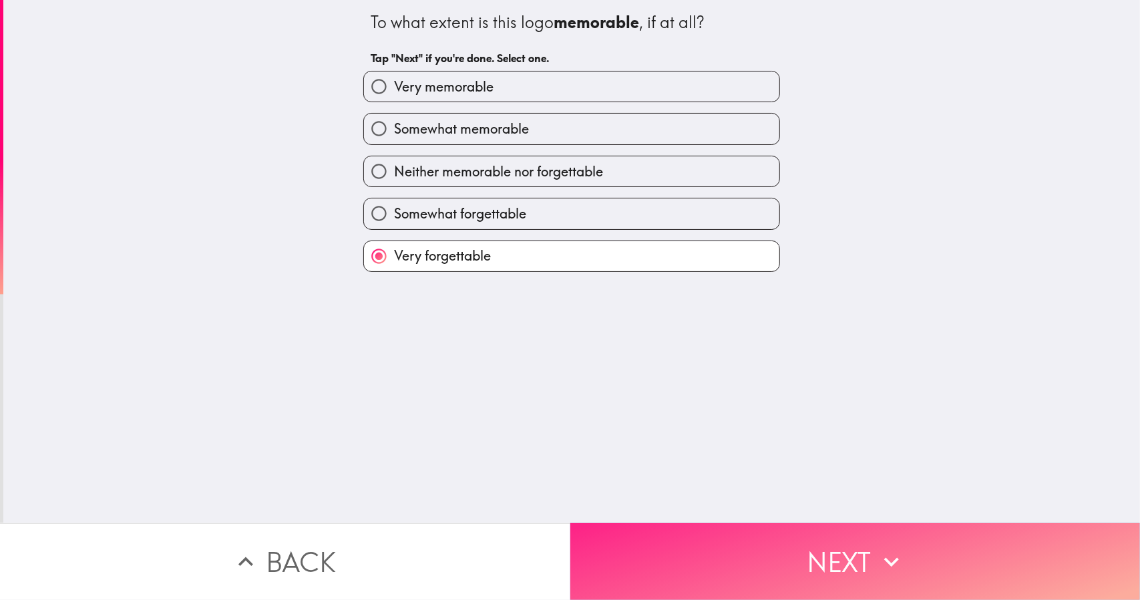
click at [660, 564] on button "Next" at bounding box center [855, 561] width 570 height 77
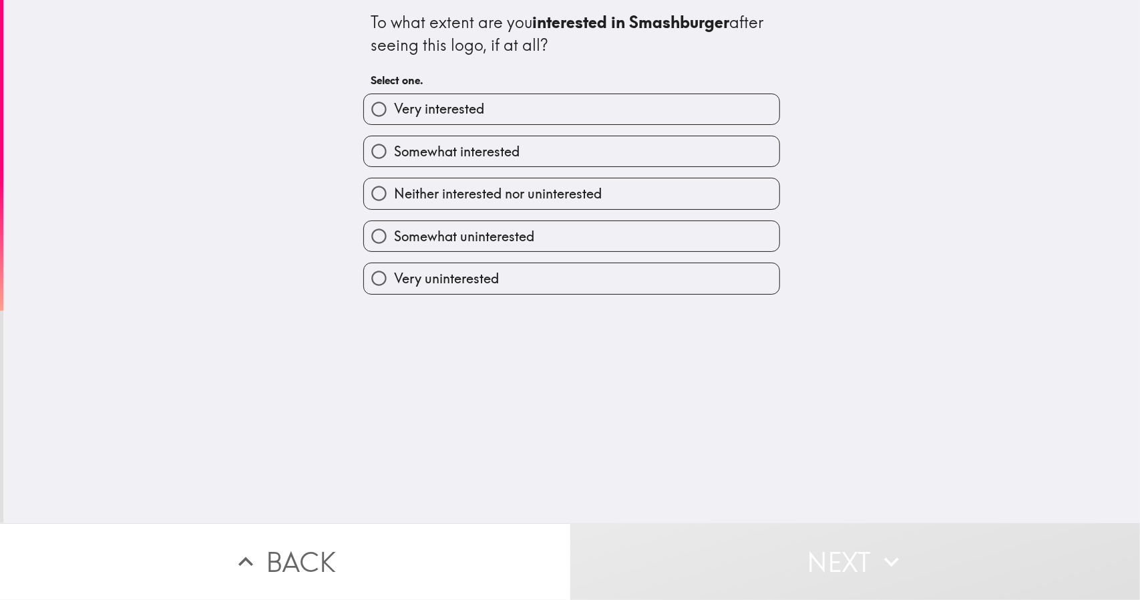
click at [474, 233] on span "Somewhat uninterested" at bounding box center [464, 236] width 140 height 19
click at [394, 233] on input "Somewhat uninterested" at bounding box center [379, 236] width 30 height 30
radio input "true"
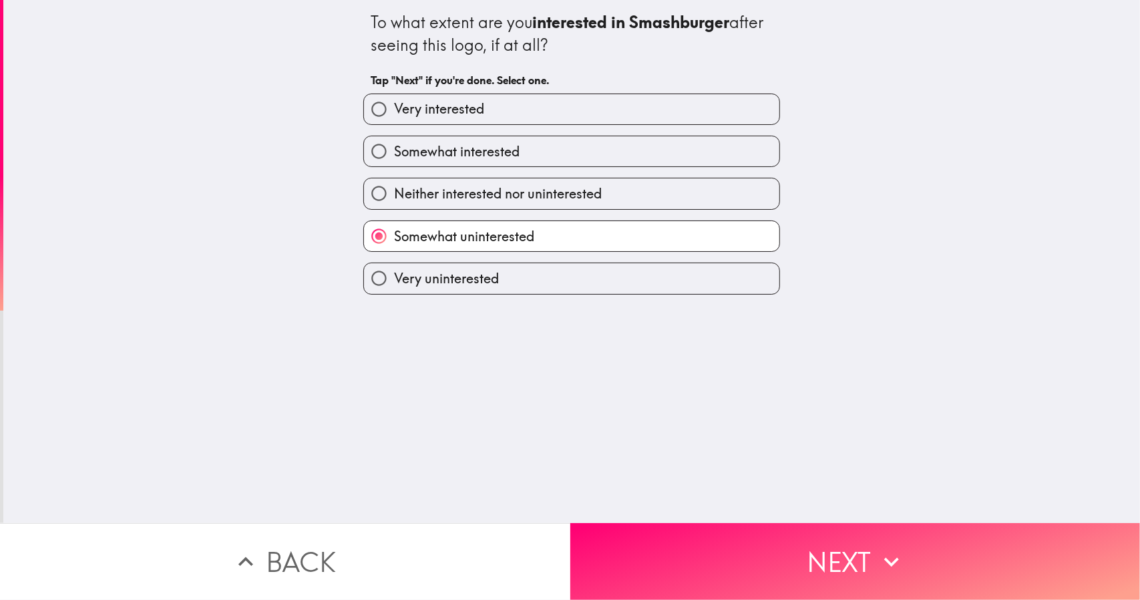
click at [508, 283] on label "Very uninterested" at bounding box center [571, 278] width 415 height 30
click at [394, 283] on input "Very uninterested" at bounding box center [379, 278] width 30 height 30
radio input "true"
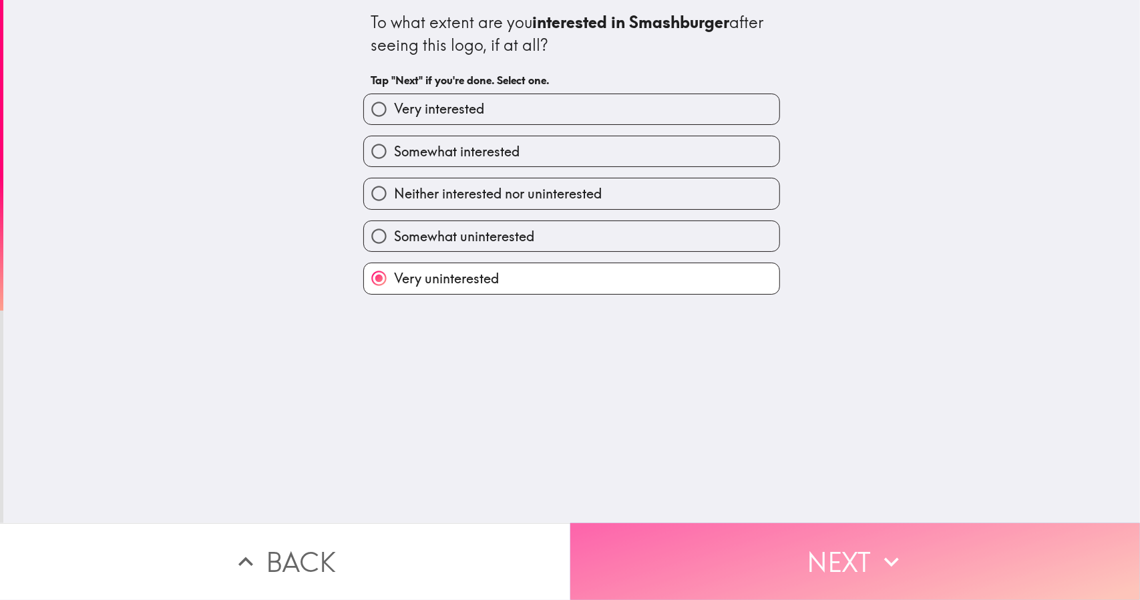
click at [631, 557] on button "Next" at bounding box center [855, 561] width 570 height 77
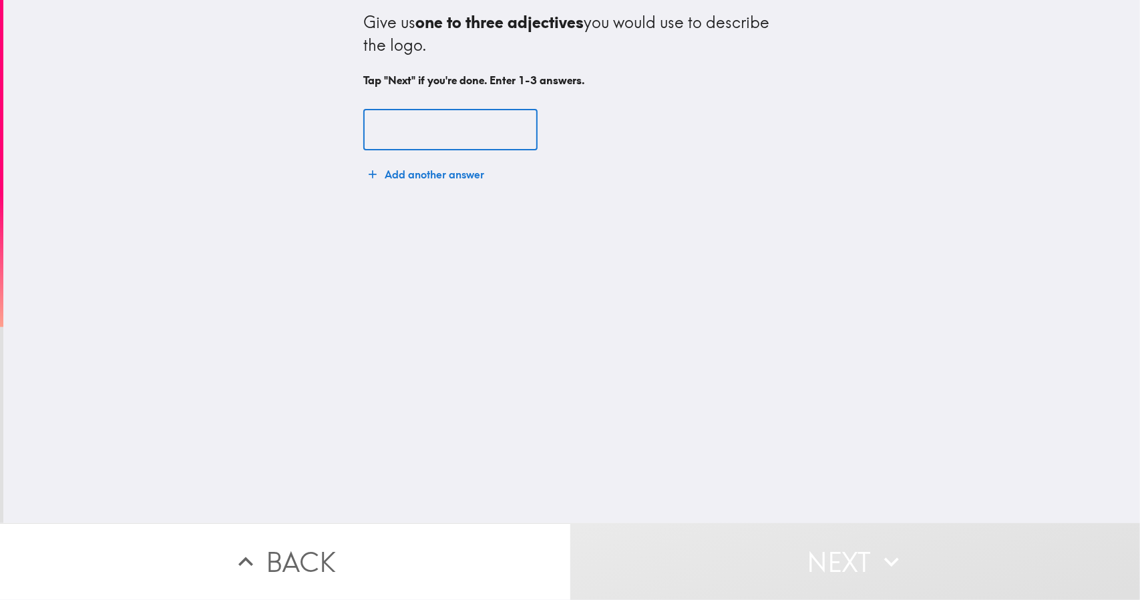
click at [413, 137] on input "text" at bounding box center [450, 130] width 174 height 41
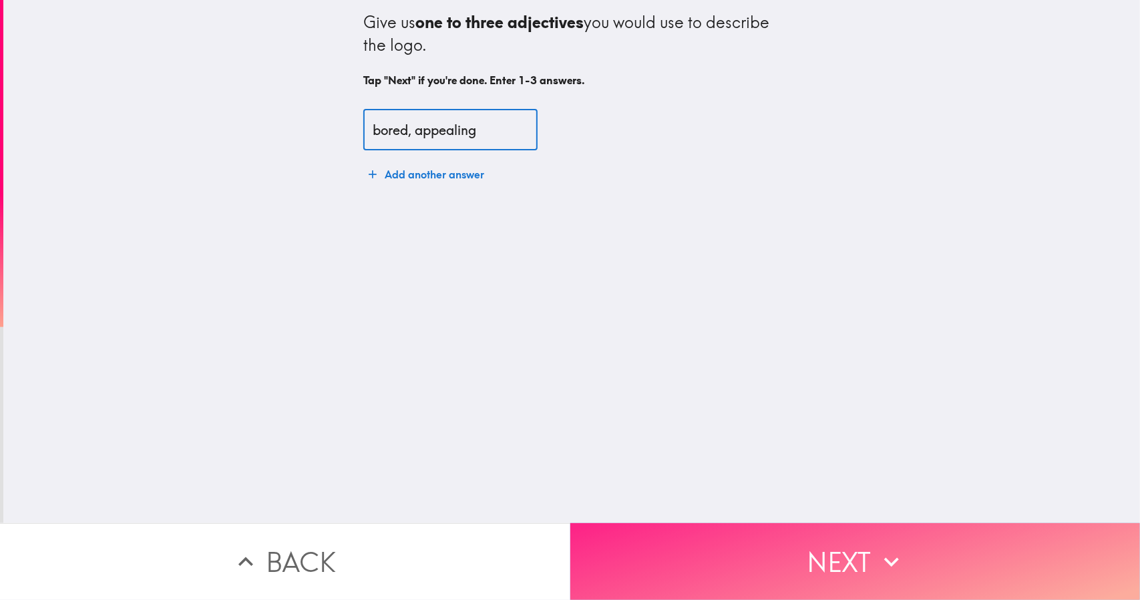
type input "bored, appealing"
click at [588, 550] on button "Next" at bounding box center [855, 561] width 570 height 77
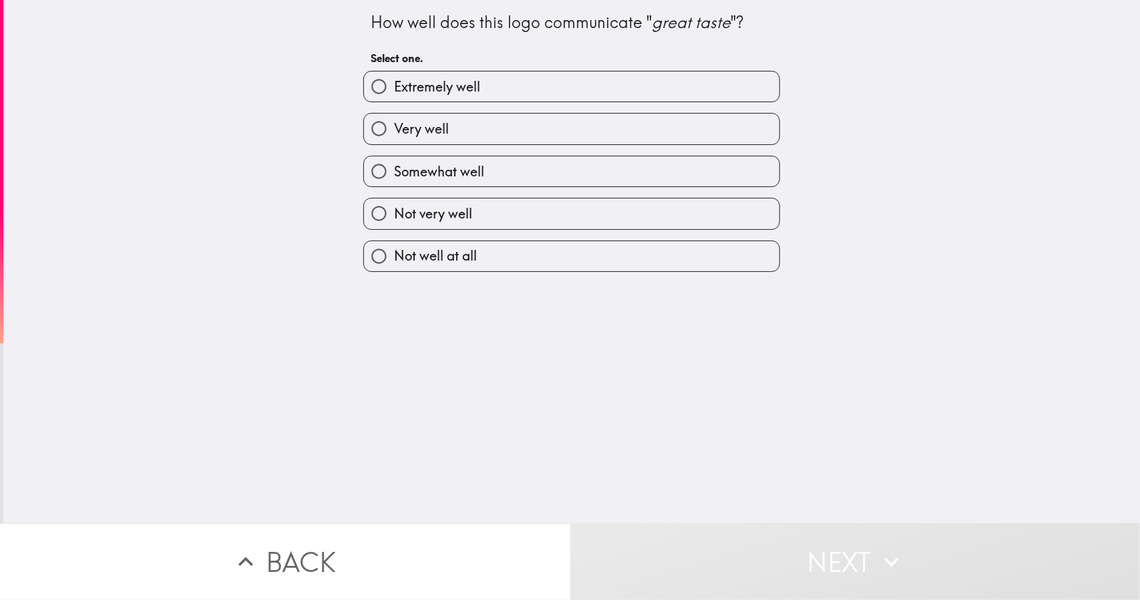
click at [552, 260] on label "Not well at all" at bounding box center [571, 256] width 415 height 30
click at [394, 260] on input "Not well at all" at bounding box center [379, 256] width 30 height 30
radio input "true"
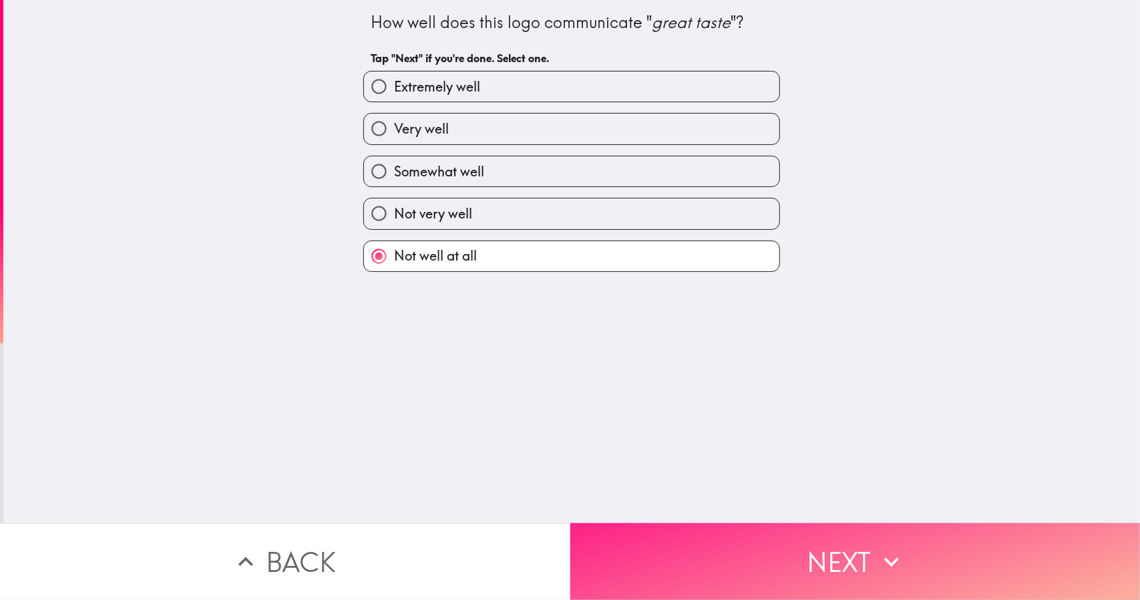
click at [649, 536] on button "Next" at bounding box center [855, 561] width 570 height 77
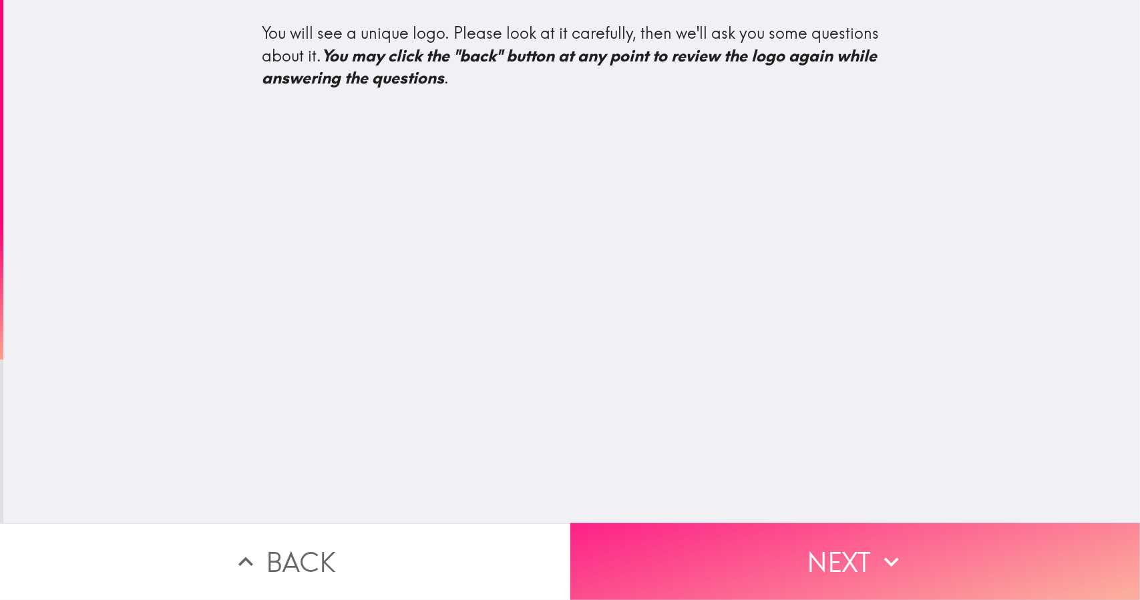
click at [590, 550] on button "Next" at bounding box center [855, 561] width 570 height 77
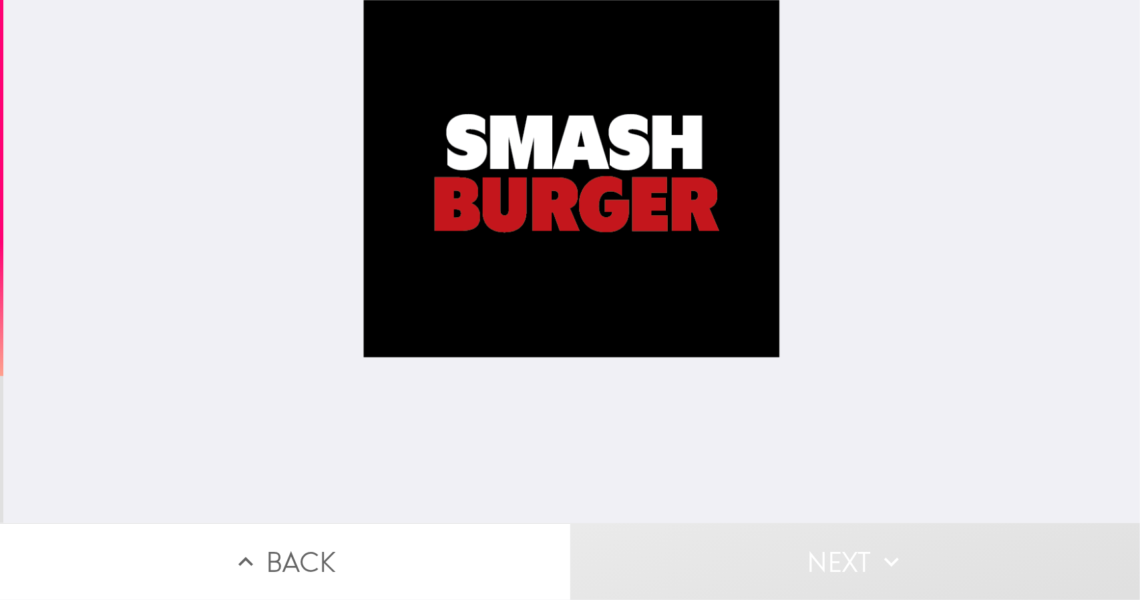
click at [558, 409] on div at bounding box center [571, 261] width 417 height 523
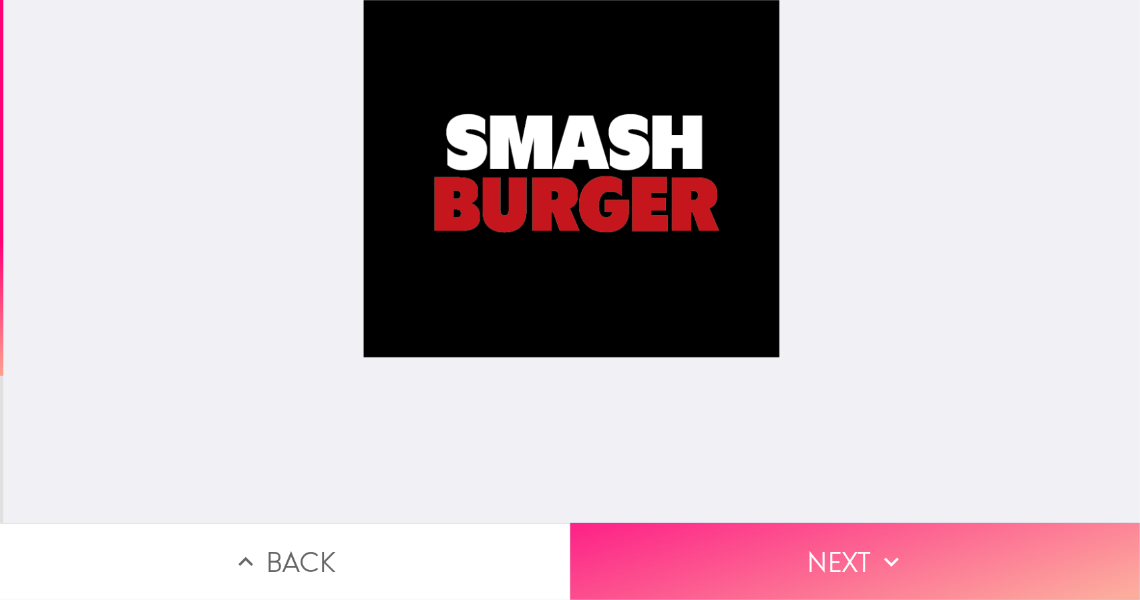
click at [627, 530] on button "Next" at bounding box center [855, 561] width 570 height 77
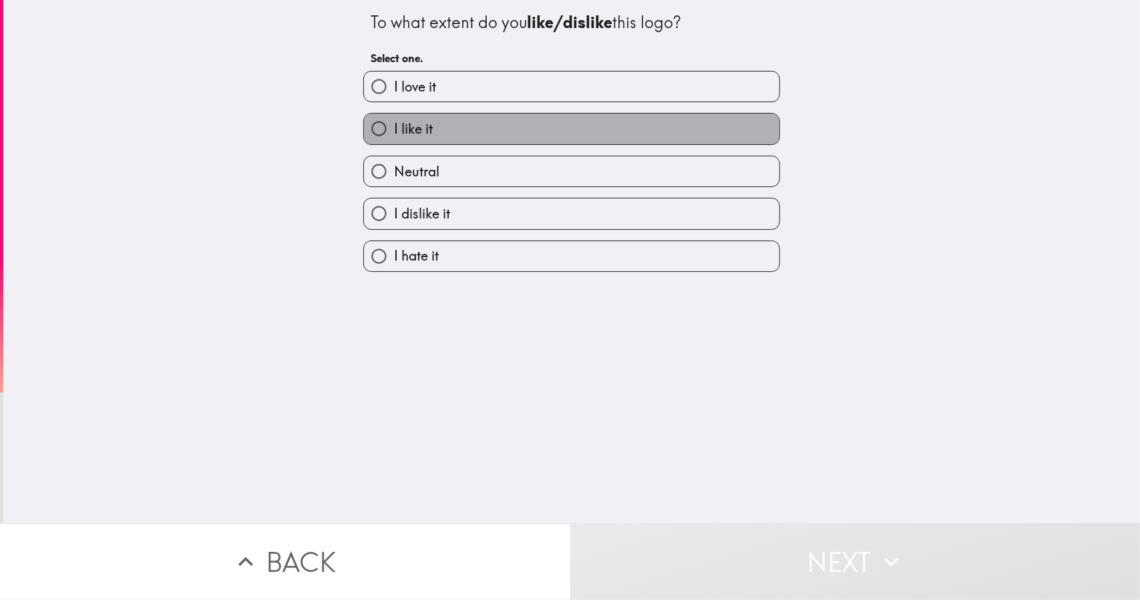
click at [426, 138] on label "I like it" at bounding box center [571, 129] width 415 height 30
click at [394, 138] on input "I like it" at bounding box center [379, 129] width 30 height 30
radio input "true"
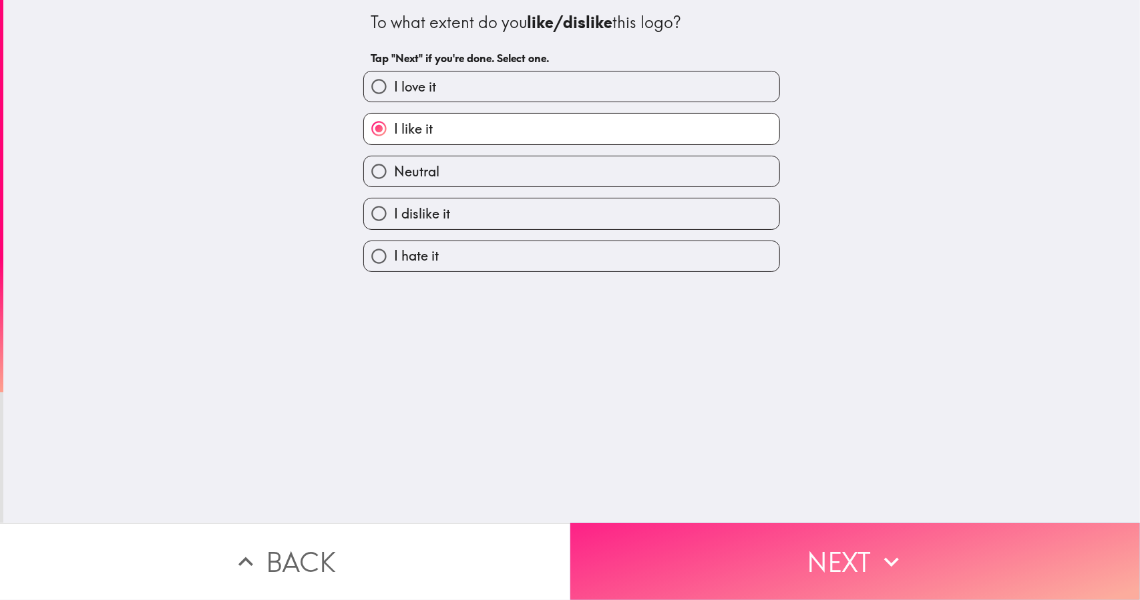
click at [675, 563] on button "Next" at bounding box center [855, 561] width 570 height 77
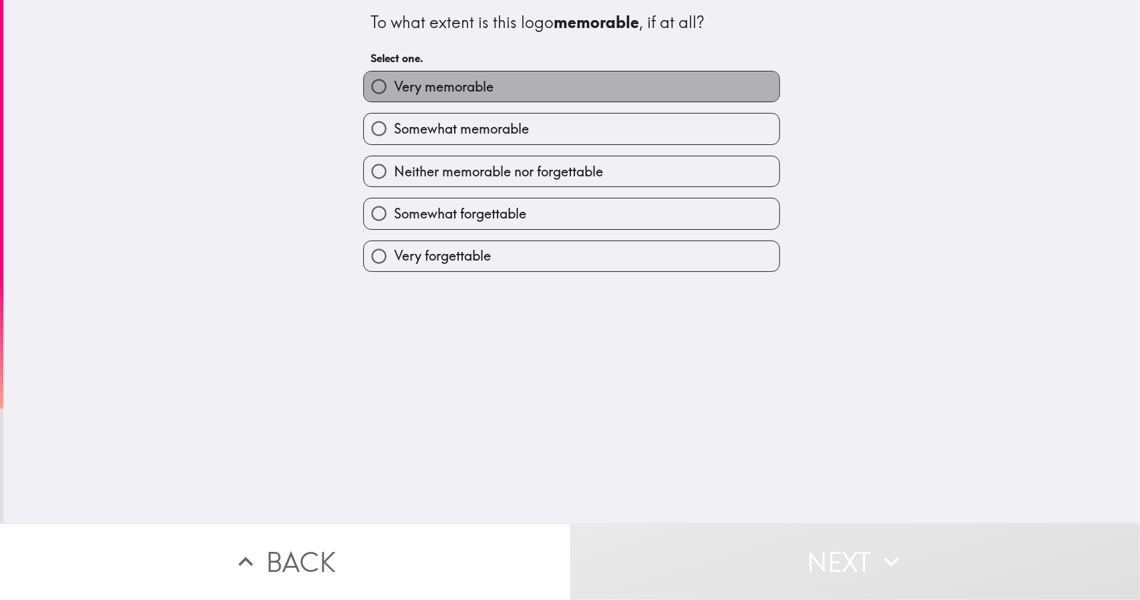
click at [488, 82] on label "Very memorable" at bounding box center [571, 86] width 415 height 30
click at [394, 82] on input "Very memorable" at bounding box center [379, 86] width 30 height 30
radio input "true"
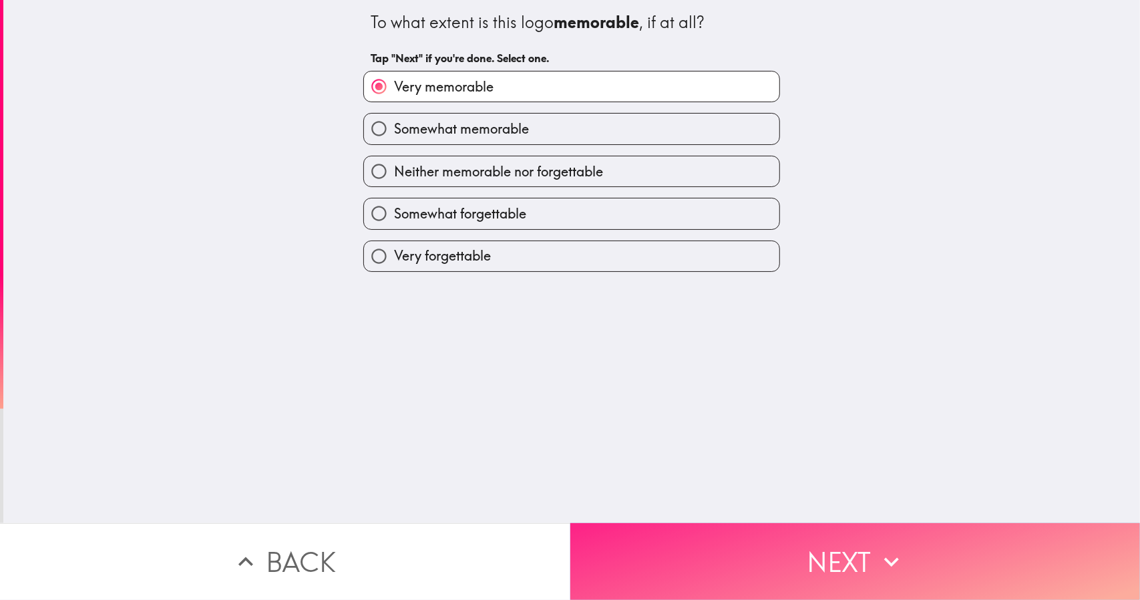
click at [665, 571] on button "Next" at bounding box center [855, 561] width 570 height 77
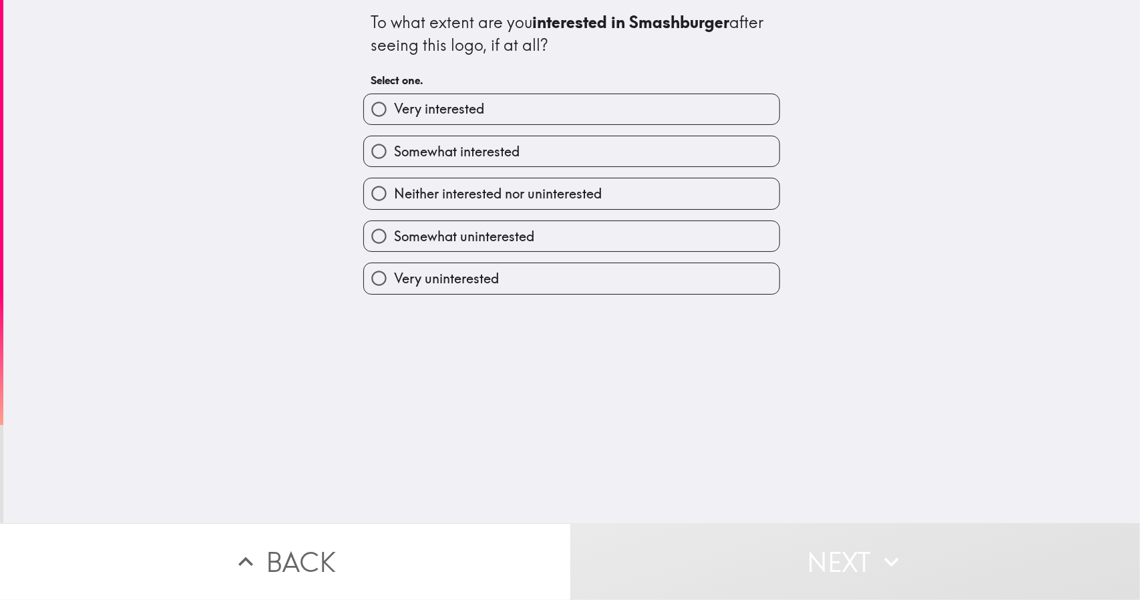
click at [423, 154] on span "Somewhat interested" at bounding box center [457, 151] width 126 height 19
click at [394, 154] on input "Somewhat interested" at bounding box center [379, 151] width 30 height 30
radio input "true"
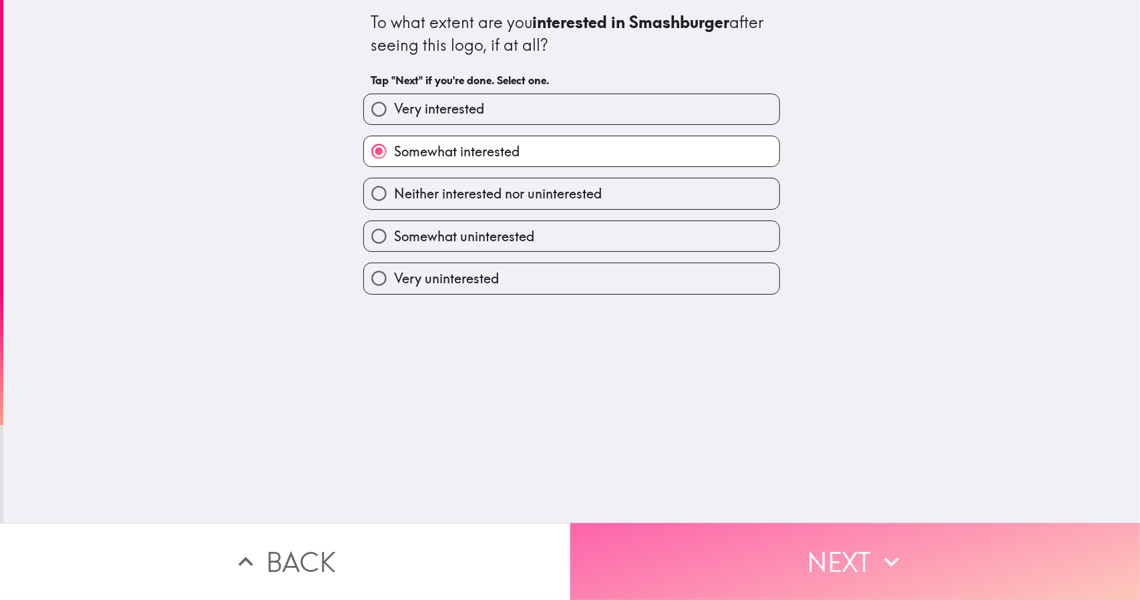
click at [601, 538] on button "Next" at bounding box center [855, 561] width 570 height 77
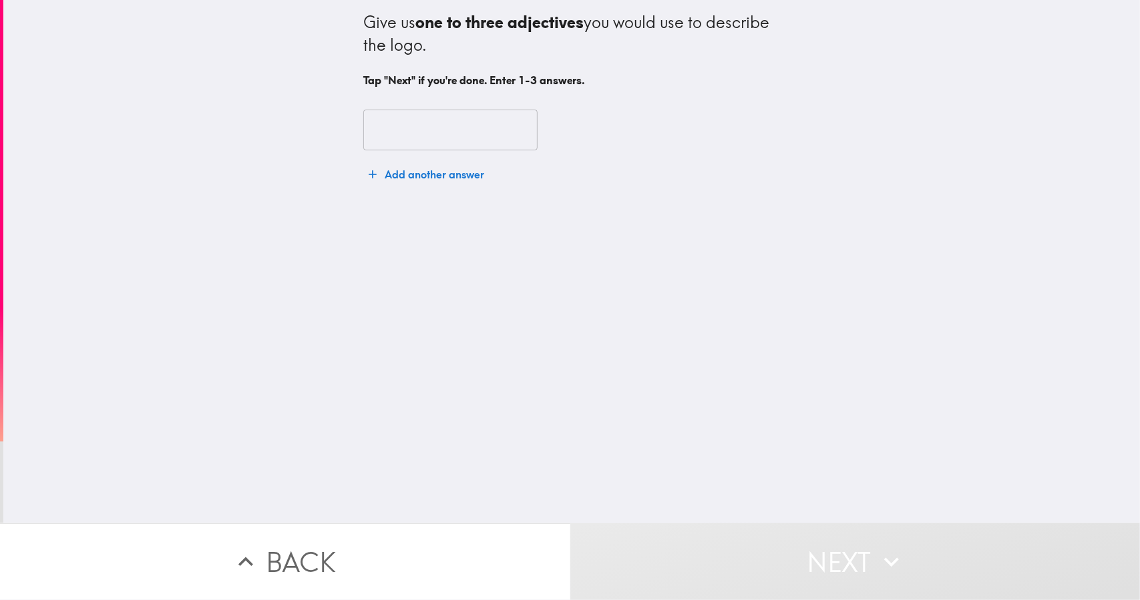
click at [385, 123] on input "text" at bounding box center [450, 130] width 174 height 41
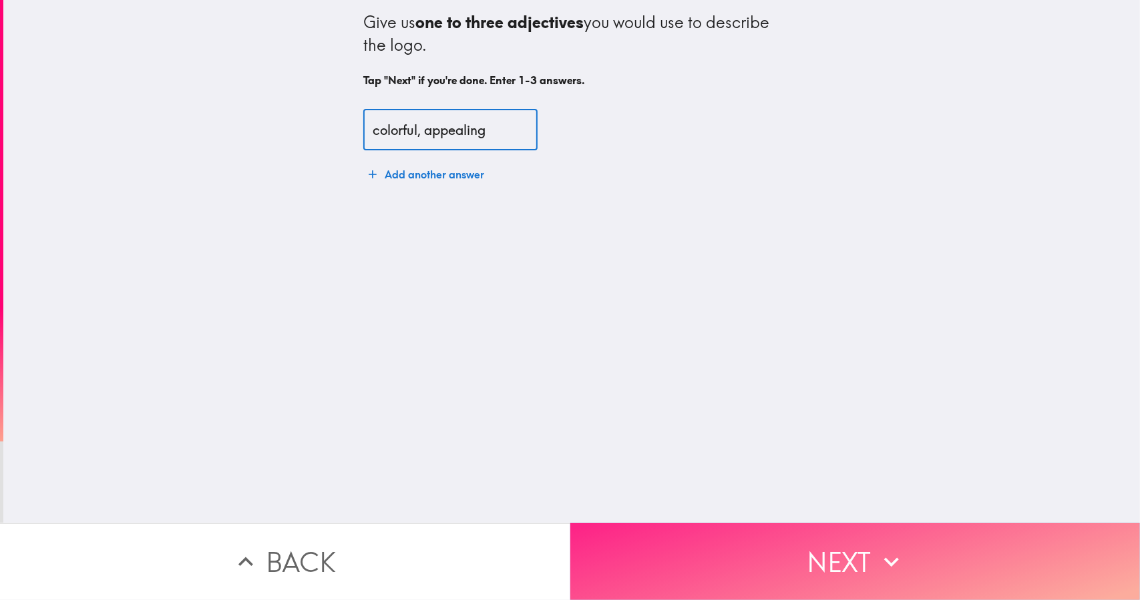
type input "colorful, appealing"
click at [616, 539] on button "Next" at bounding box center [855, 561] width 570 height 77
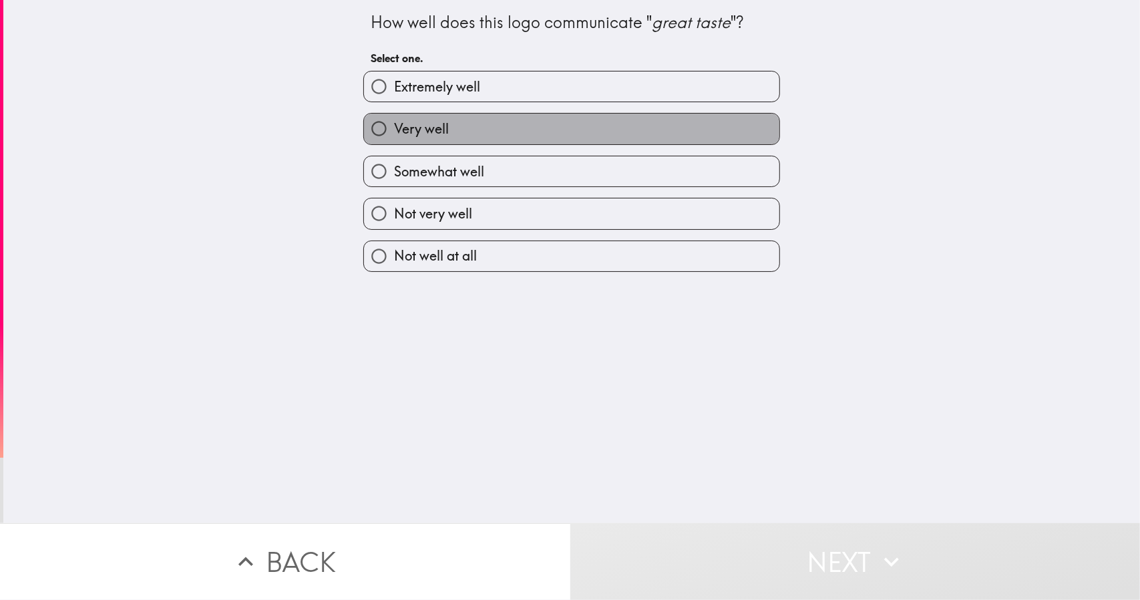
click at [437, 128] on span "Very well" at bounding box center [421, 129] width 55 height 19
click at [394, 128] on input "Very well" at bounding box center [379, 129] width 30 height 30
radio input "true"
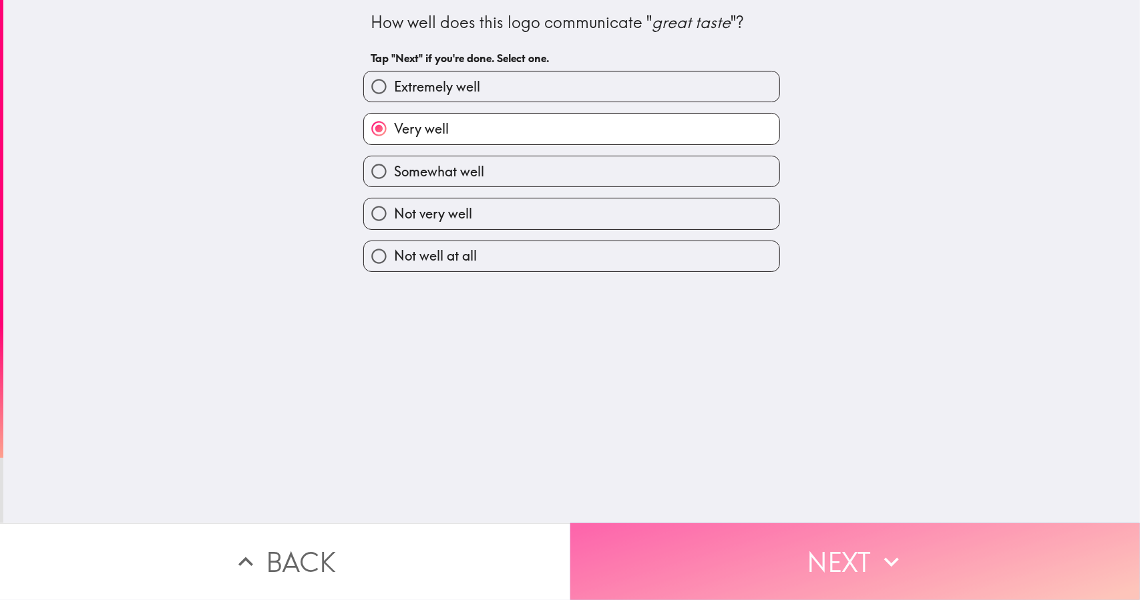
click at [659, 544] on button "Next" at bounding box center [855, 561] width 570 height 77
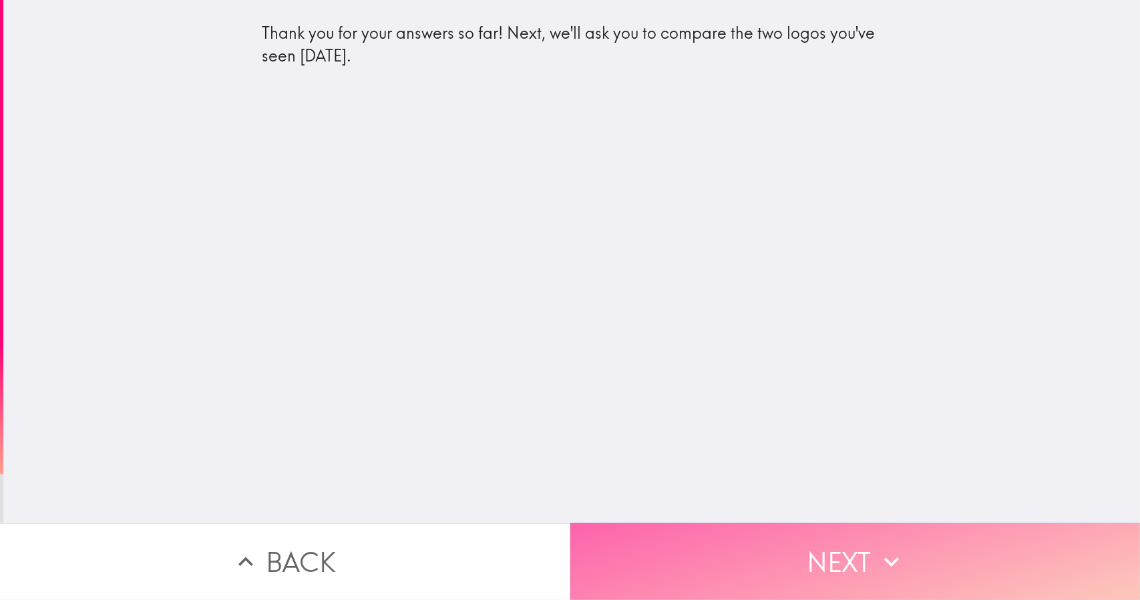
click at [659, 544] on button "Next" at bounding box center [855, 561] width 570 height 77
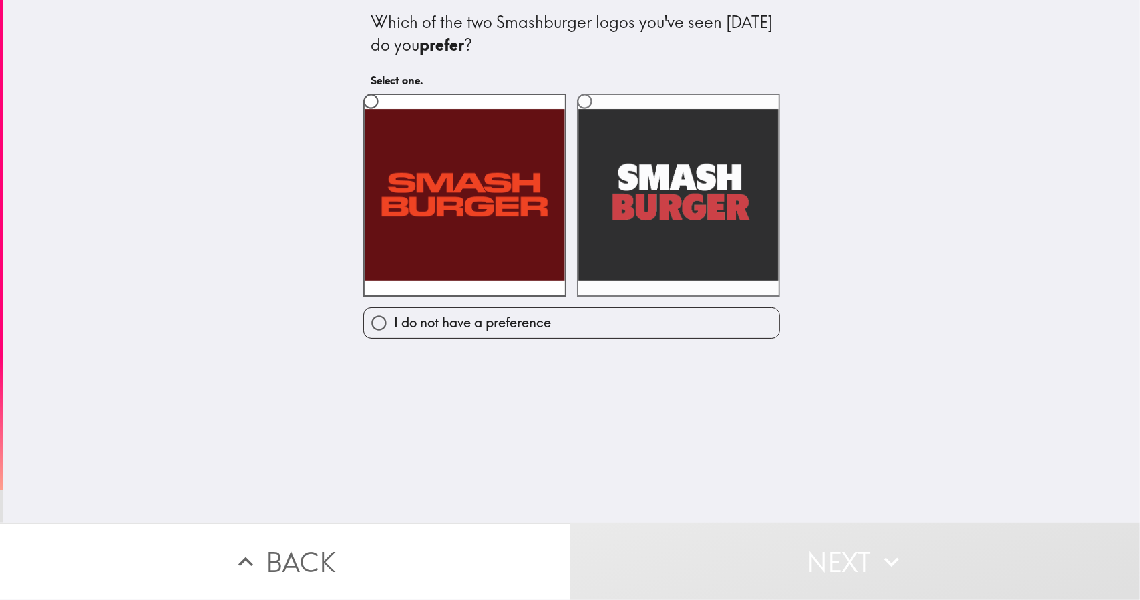
click at [598, 240] on label at bounding box center [678, 195] width 203 height 203
click at [598, 116] on input "radio" at bounding box center [585, 101] width 30 height 30
radio input "true"
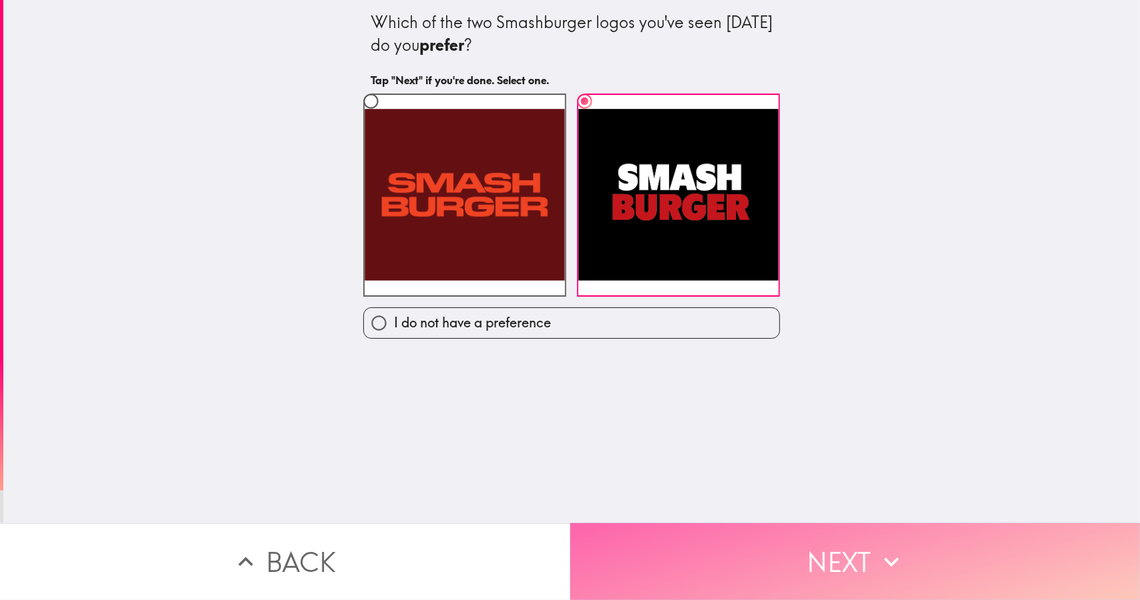
click at [581, 542] on button "Next" at bounding box center [855, 561] width 570 height 77
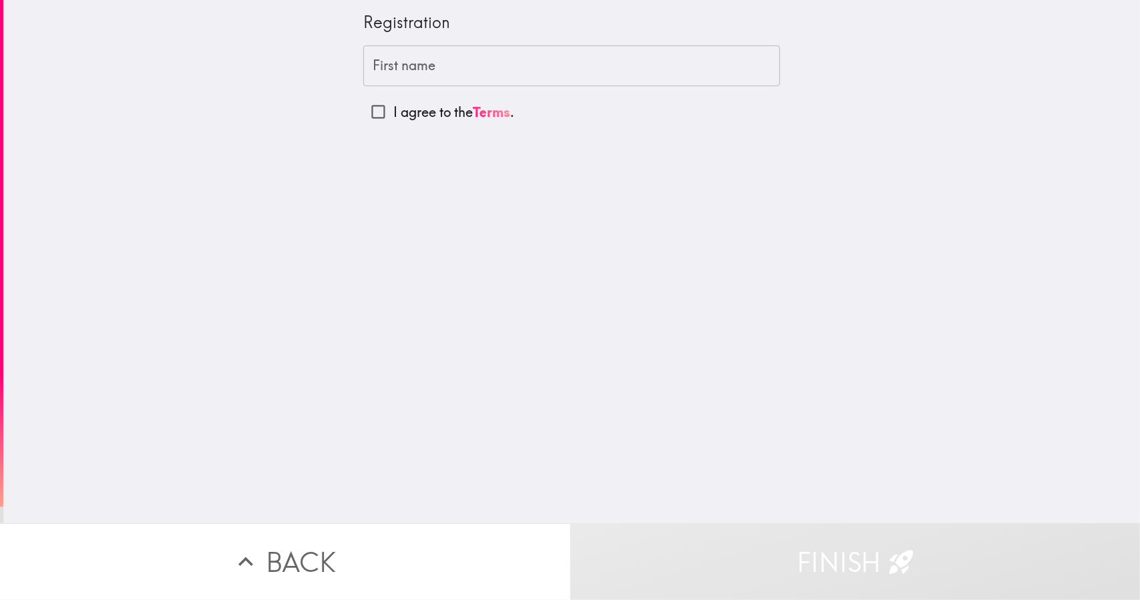
click at [377, 82] on input "First name" at bounding box center [571, 65] width 417 height 41
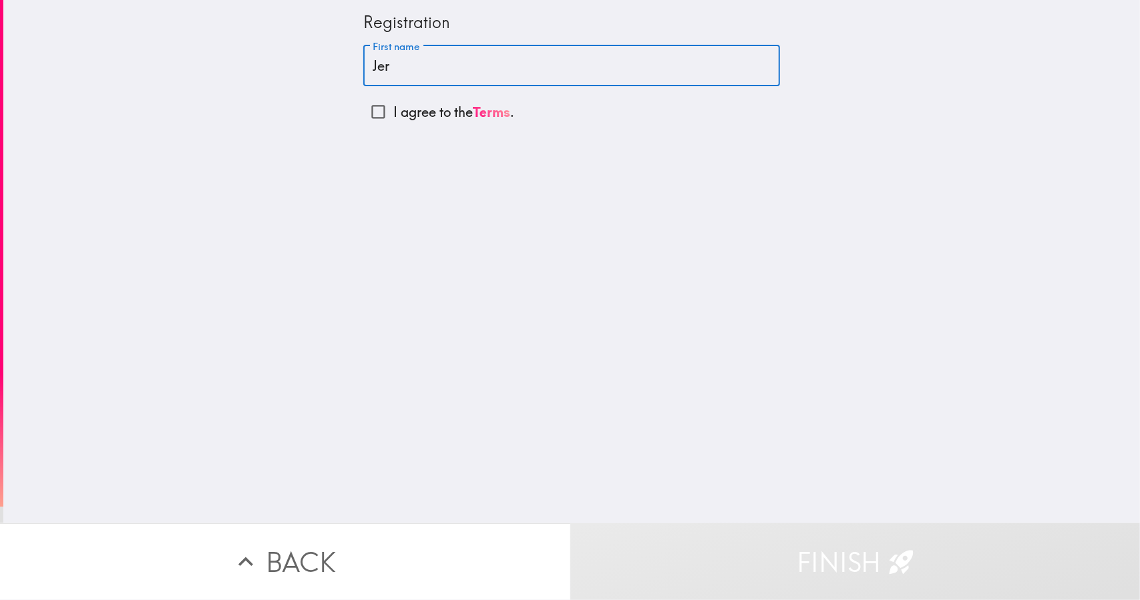
type input "[PERSON_NAME]"
click at [363, 116] on input "I agree to the Terms ." at bounding box center [378, 112] width 30 height 30
checkbox input "true"
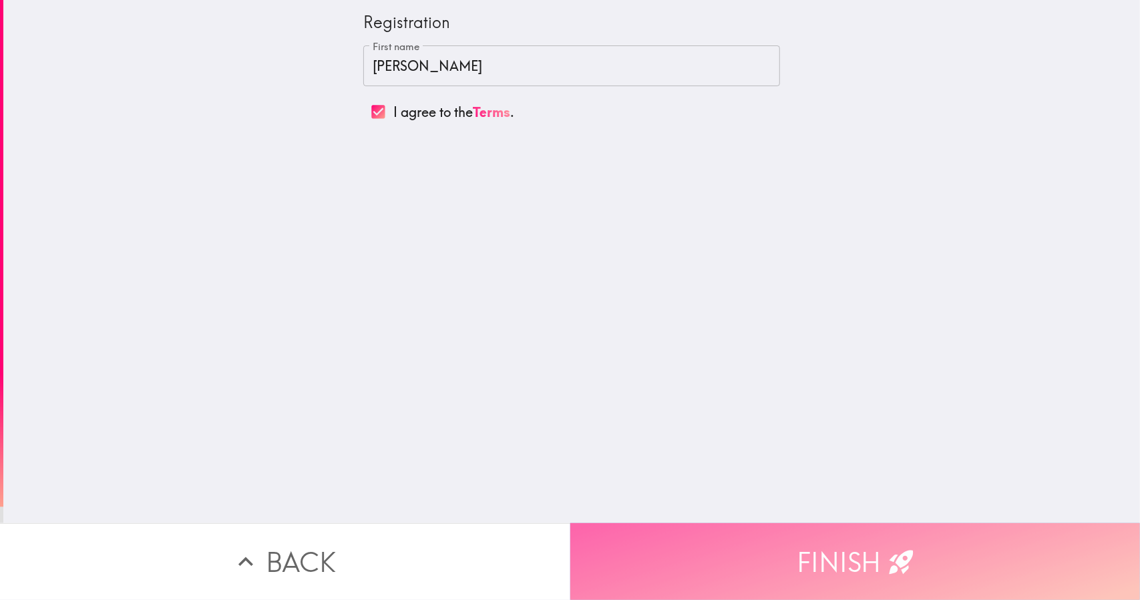
click at [633, 538] on button "Finish" at bounding box center [855, 561] width 570 height 77
